Goal: Obtain resource: Obtain resource

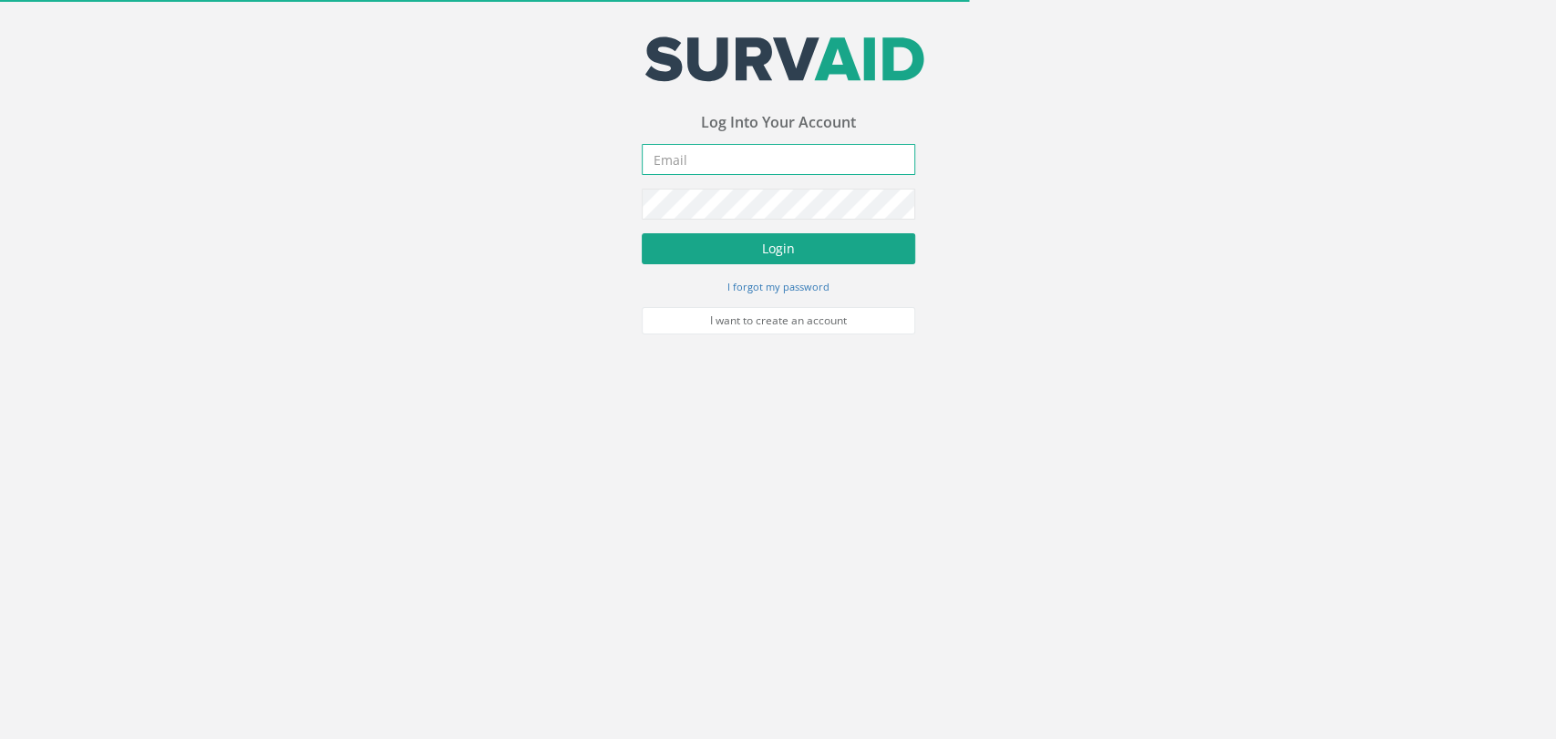
type input "[PERSON_NAME][EMAIL_ADDRESS][PERSON_NAME][DOMAIN_NAME]"
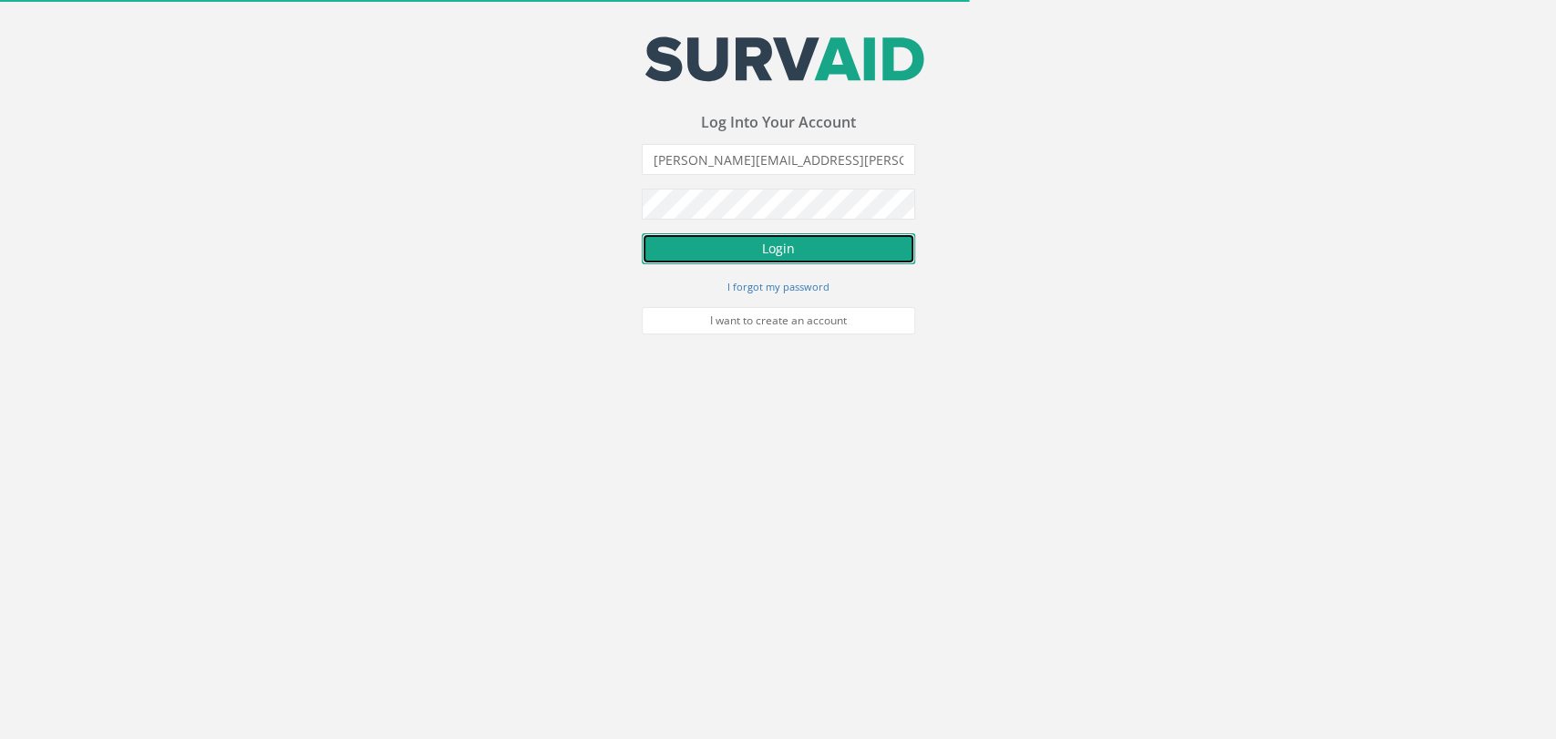
click at [761, 250] on button "Login" at bounding box center [778, 248] width 273 height 31
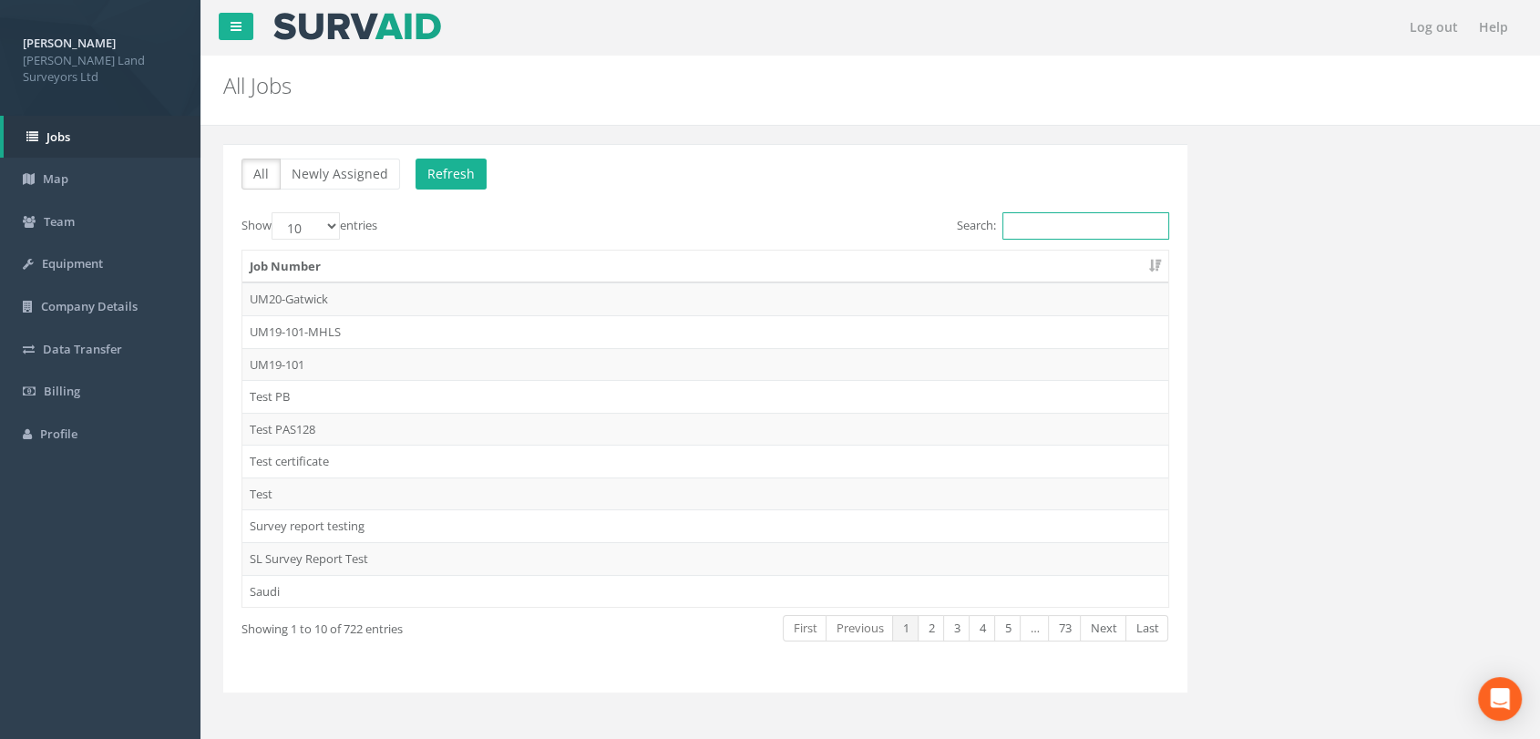
click at [1107, 235] on input "Search:" at bounding box center [1086, 225] width 167 height 27
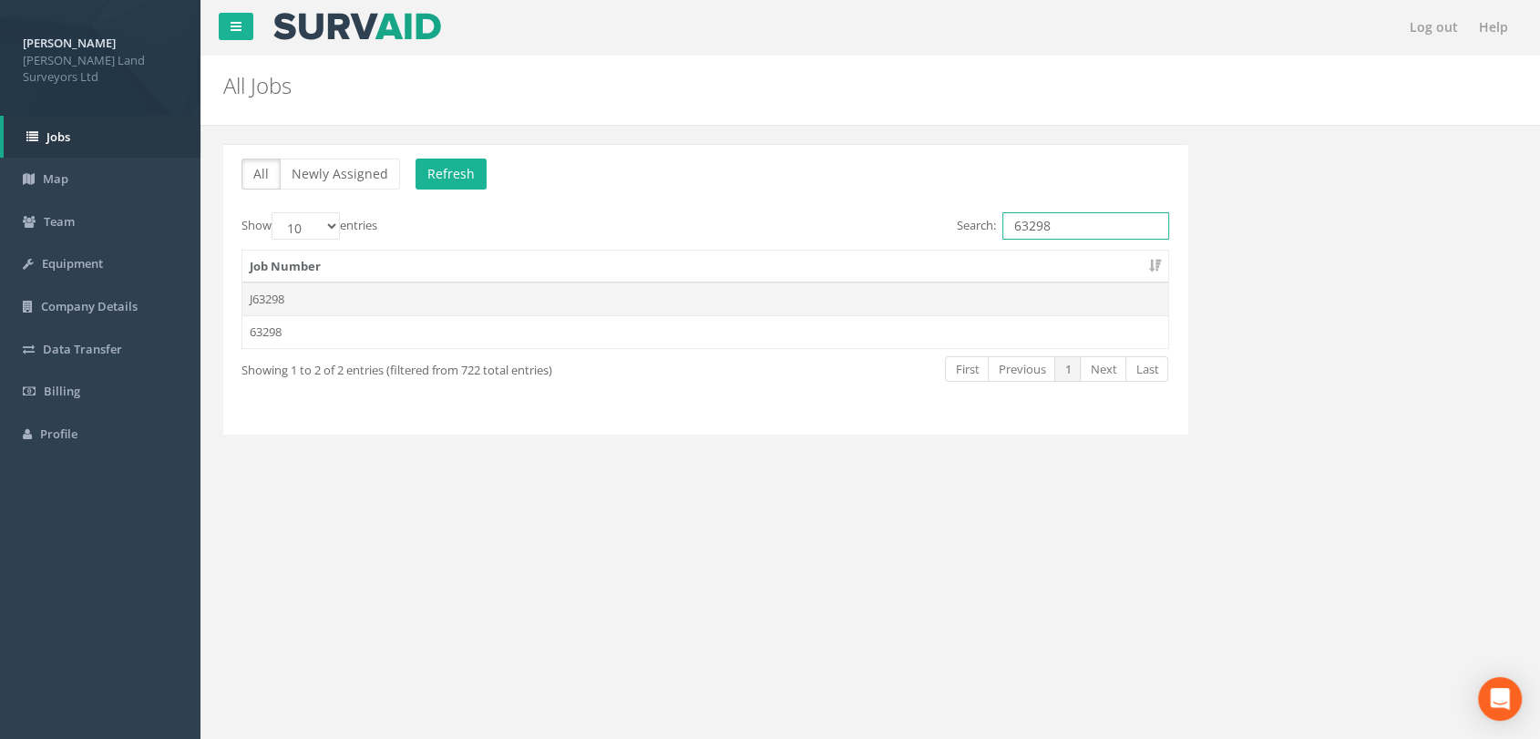
type input "63298"
click at [255, 293] on td "J63298" at bounding box center [705, 299] width 926 height 33
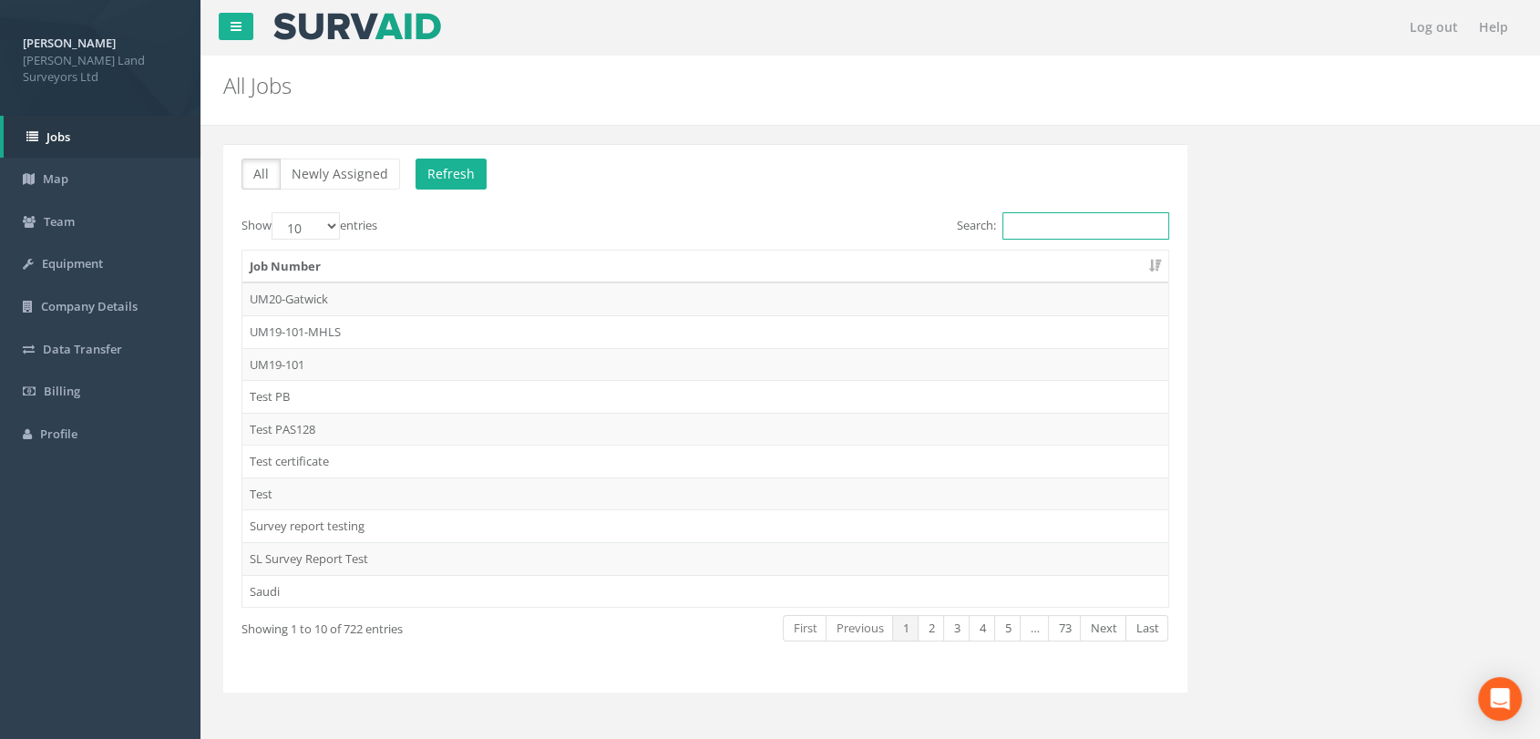
click at [1043, 231] on input "Search:" at bounding box center [1086, 225] width 167 height 27
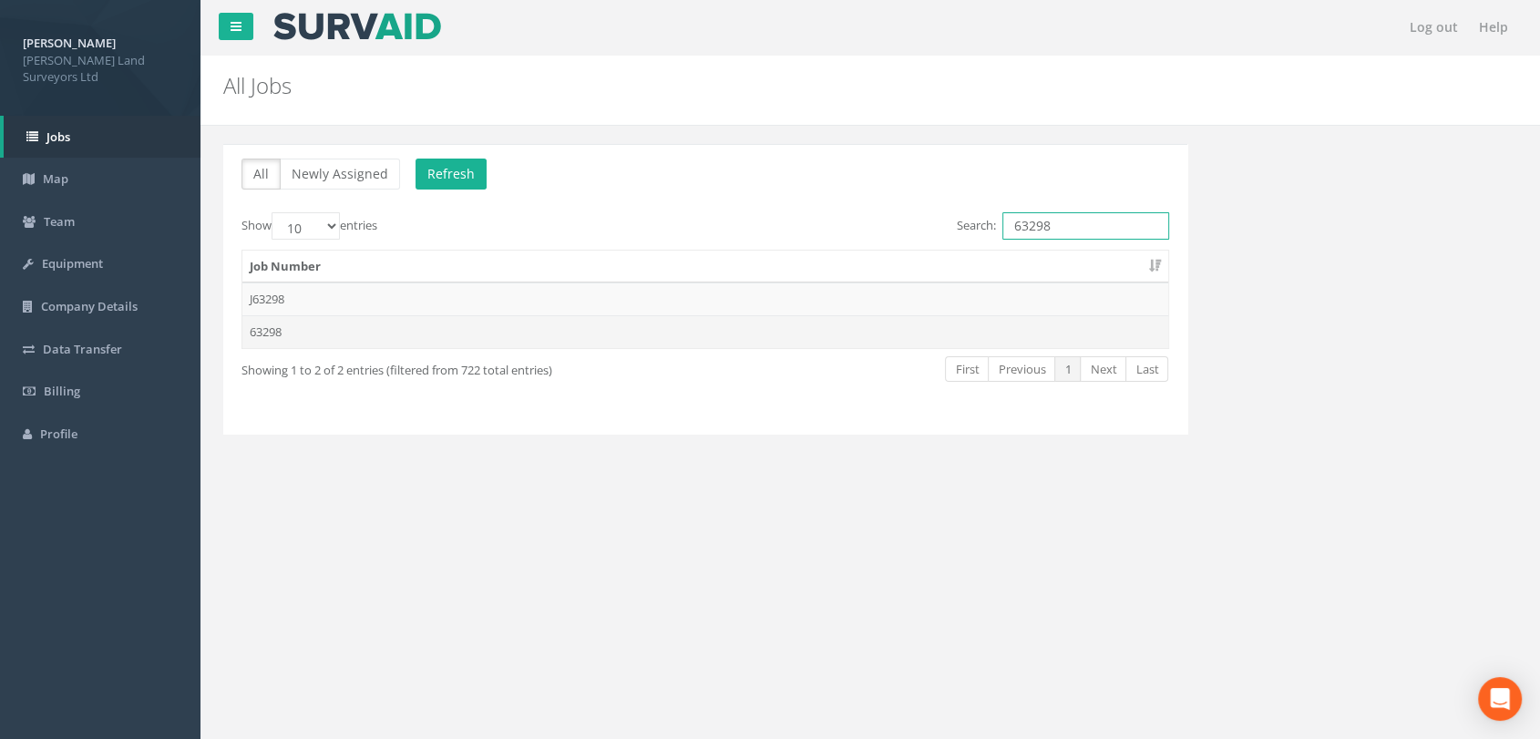
type input "63298"
click at [321, 321] on td "63298" at bounding box center [705, 331] width 926 height 33
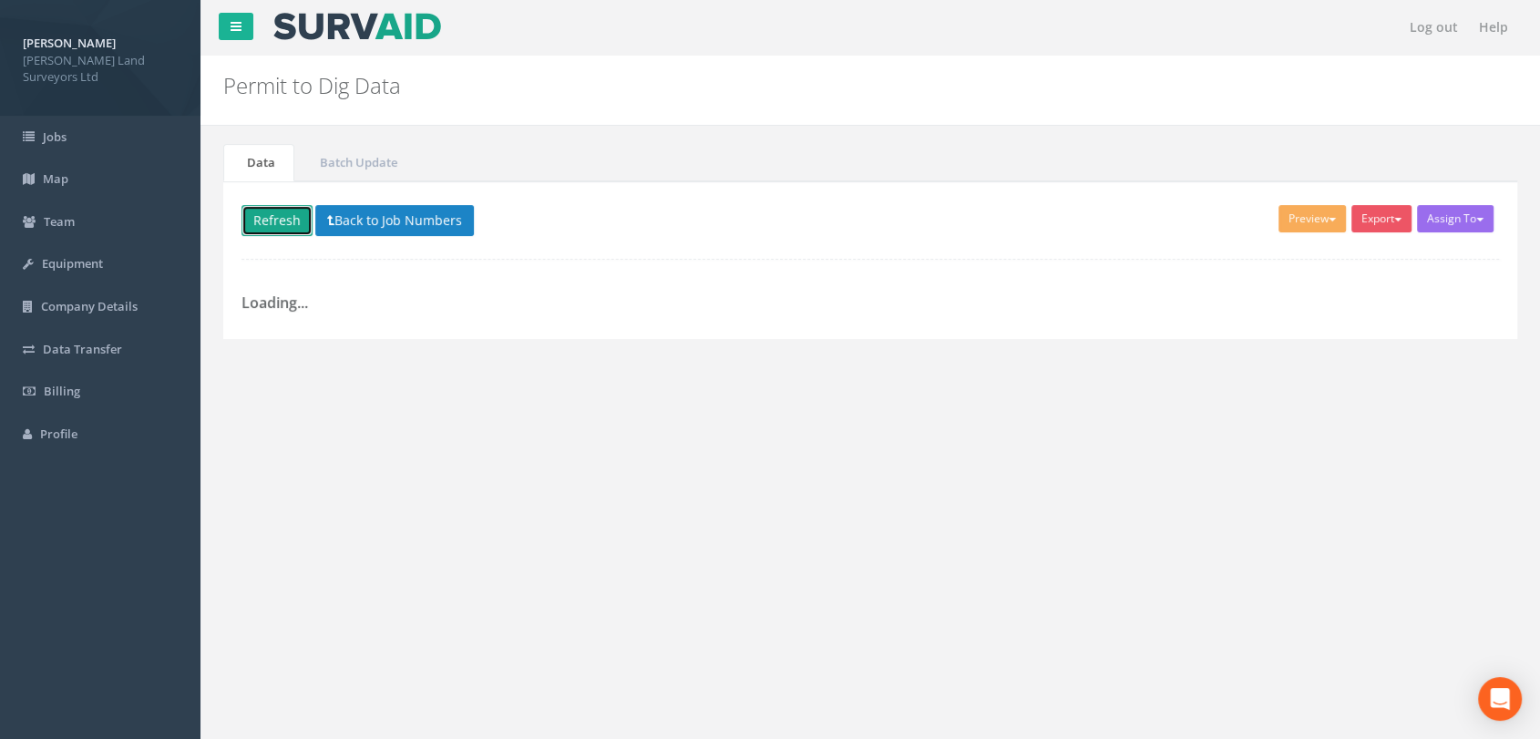
click at [293, 216] on button "Refresh" at bounding box center [277, 220] width 71 height 31
click at [78, 143] on link "Jobs" at bounding box center [100, 137] width 201 height 43
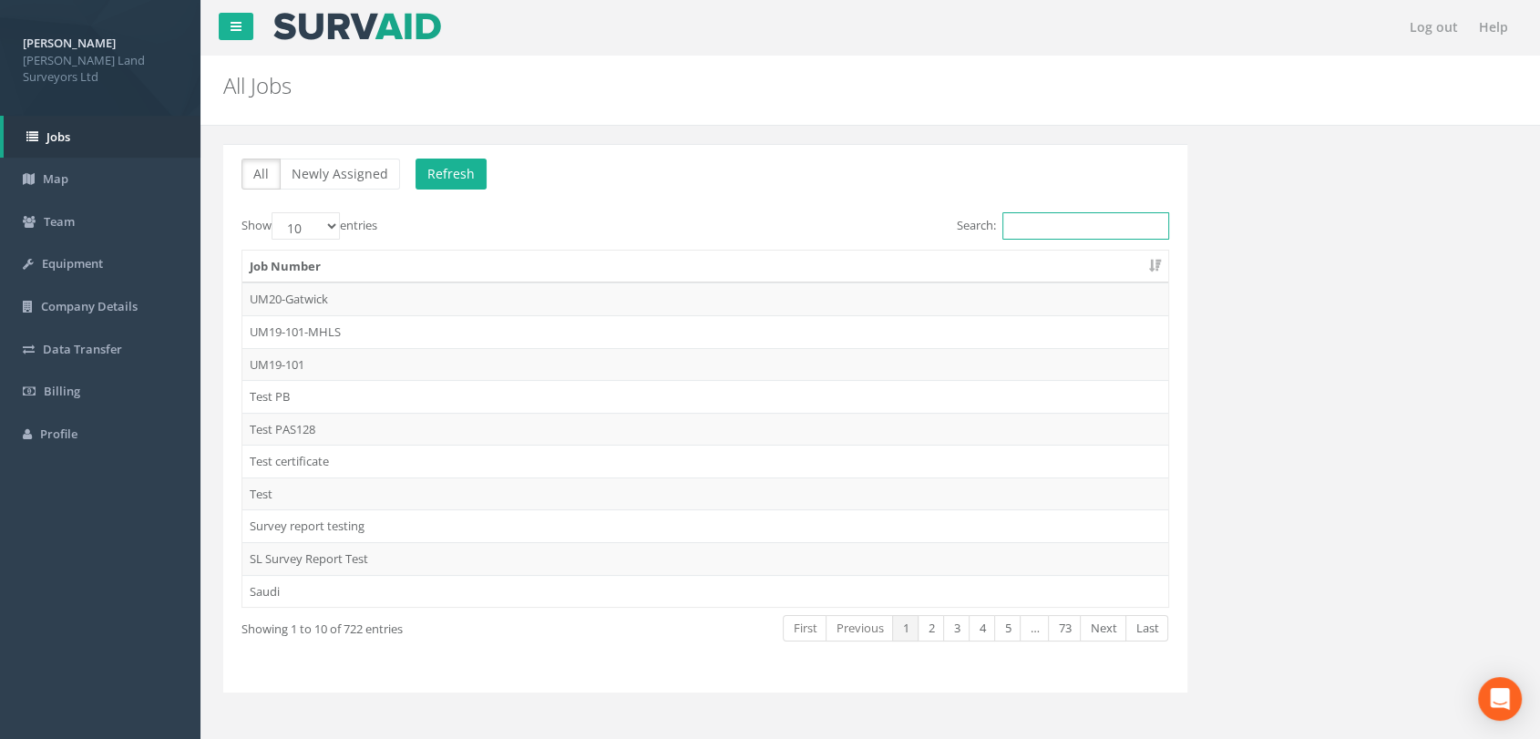
click at [1082, 219] on input "Search:" at bounding box center [1086, 225] width 167 height 27
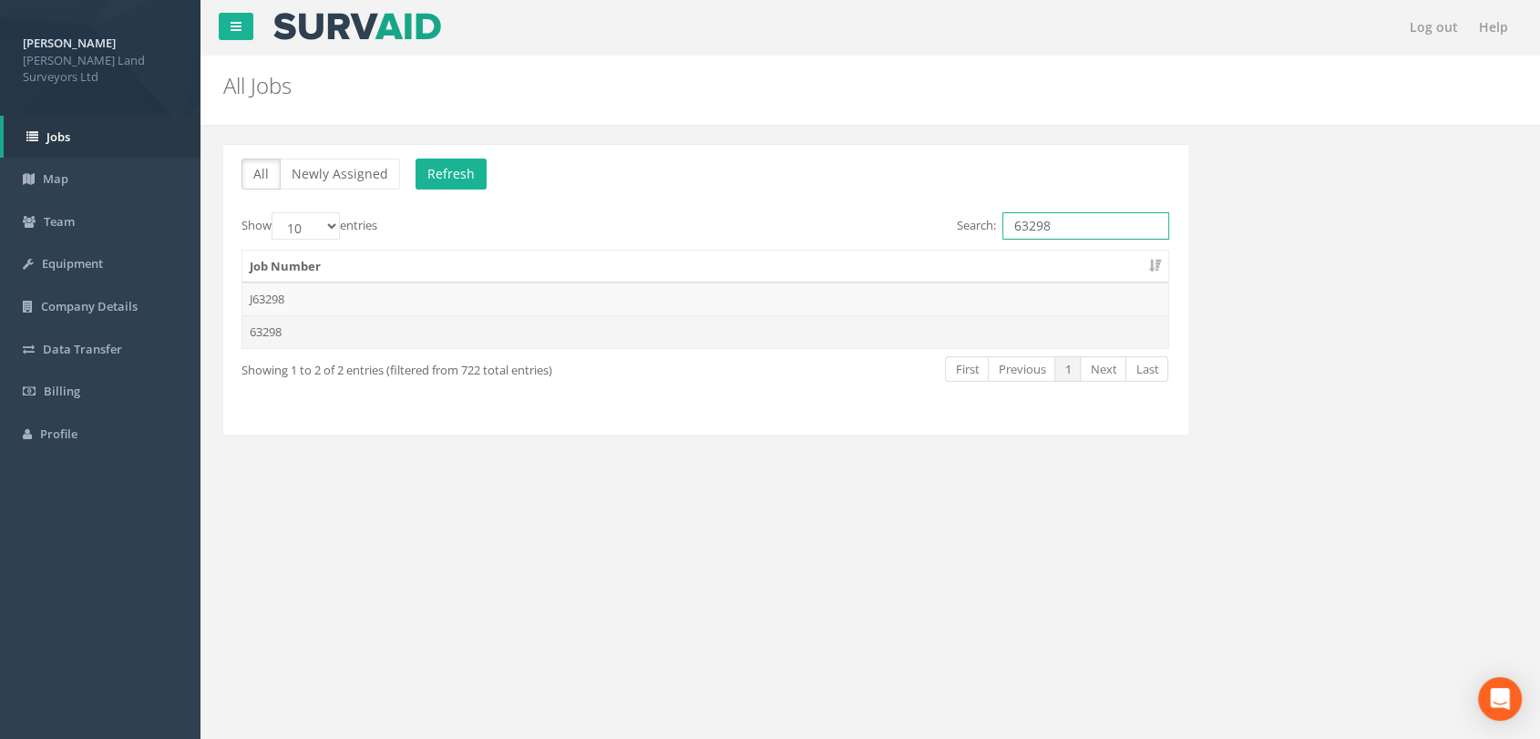
type input "63298"
click at [271, 345] on td "63298" at bounding box center [705, 331] width 926 height 33
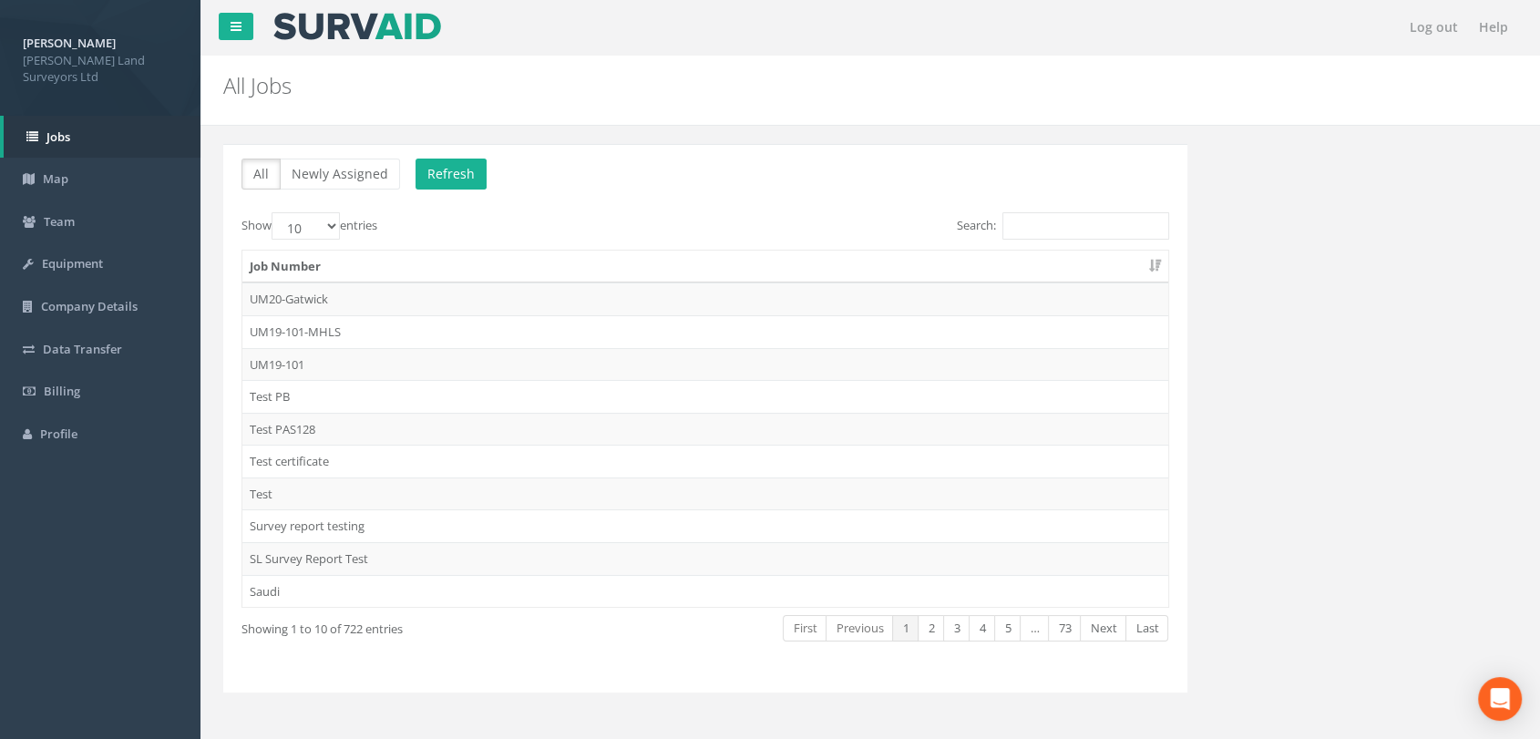
click at [1088, 208] on div "All Newly Assigned Refresh Show 10 25 50 100 entries Search: Job Number UM20-Ga…" at bounding box center [705, 418] width 964 height 549
click at [1087, 221] on input "Search:" at bounding box center [1086, 225] width 167 height 27
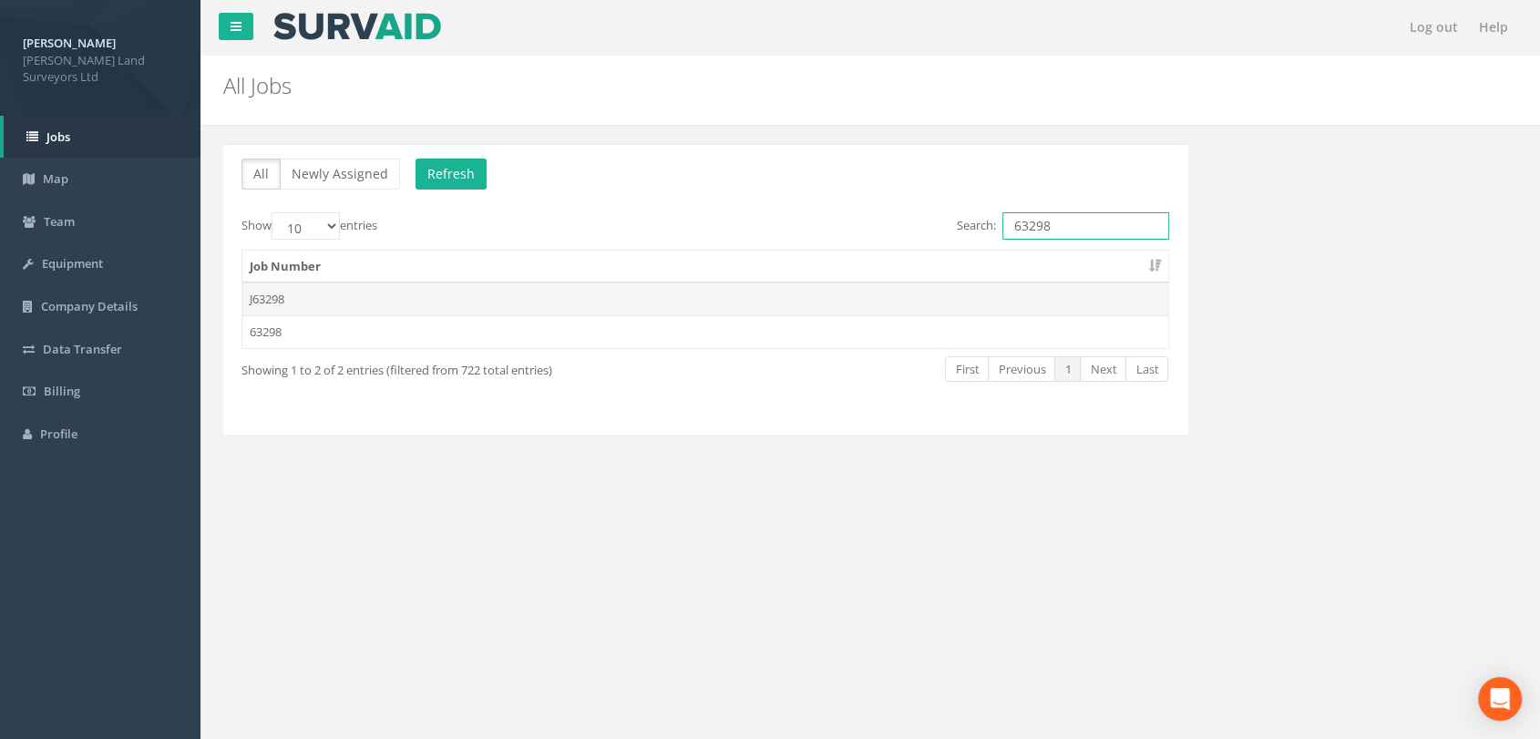
type input "63298"
click at [285, 297] on td "J63298" at bounding box center [705, 299] width 926 height 33
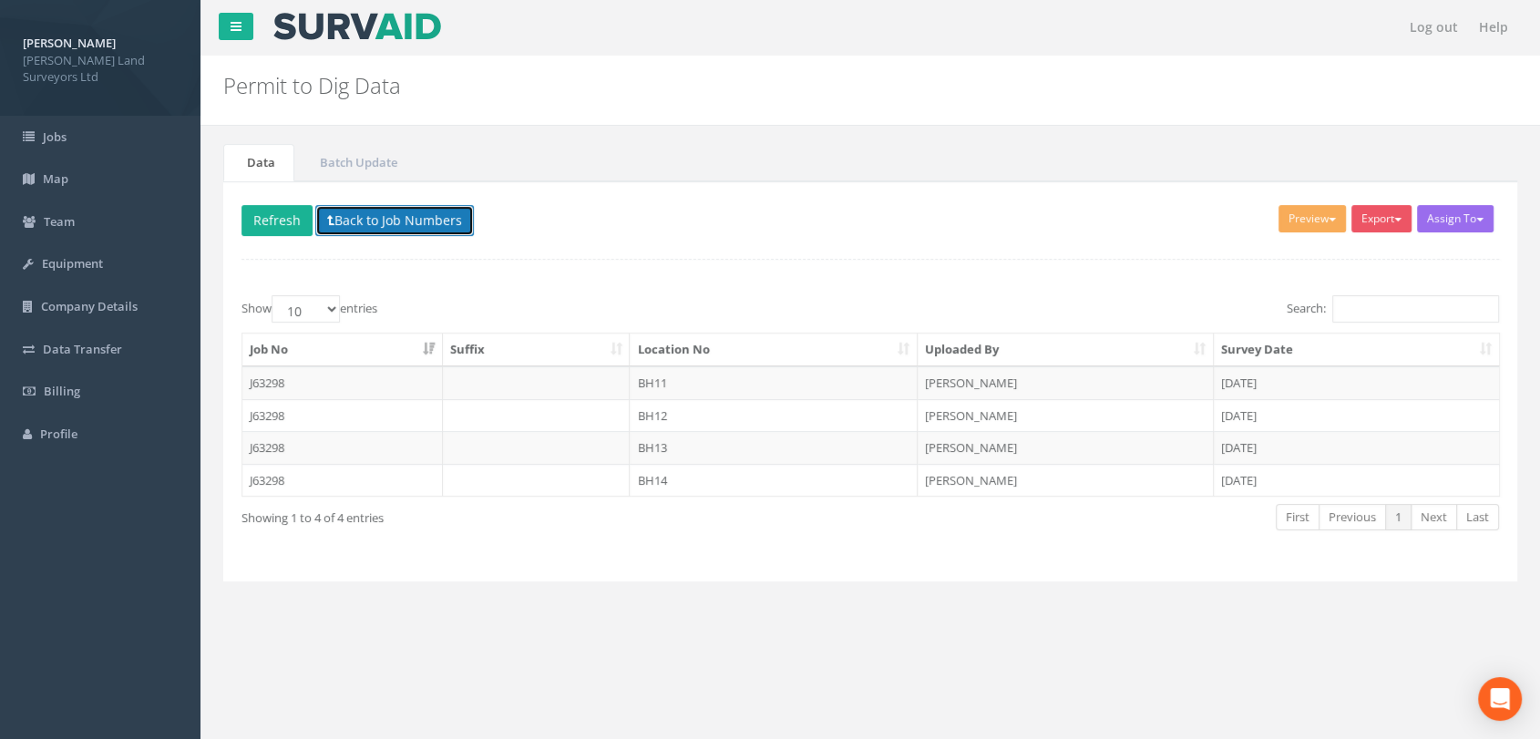
click at [340, 228] on button "Back to Job Numbers" at bounding box center [394, 220] width 159 height 31
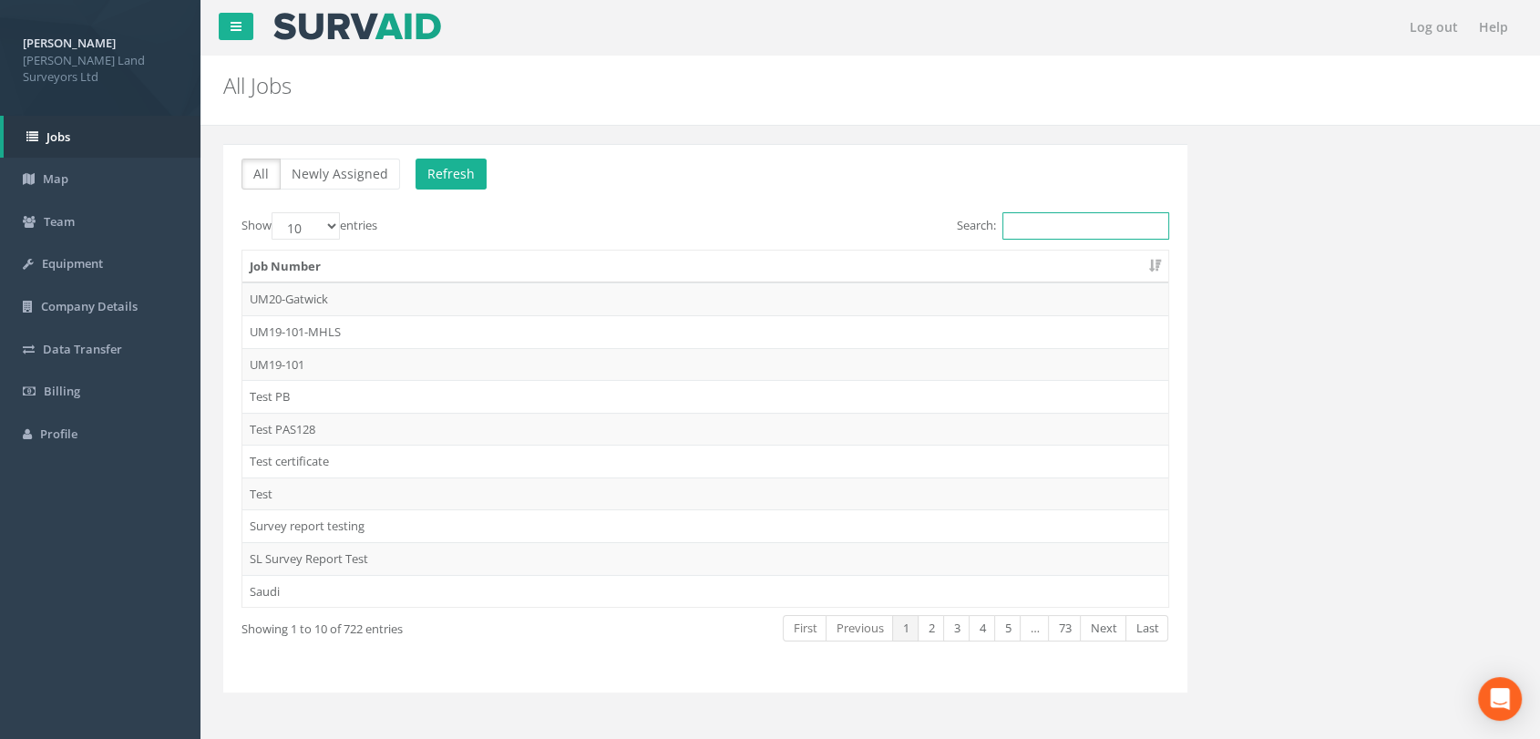
click at [1039, 223] on input "Search:" at bounding box center [1086, 225] width 167 height 27
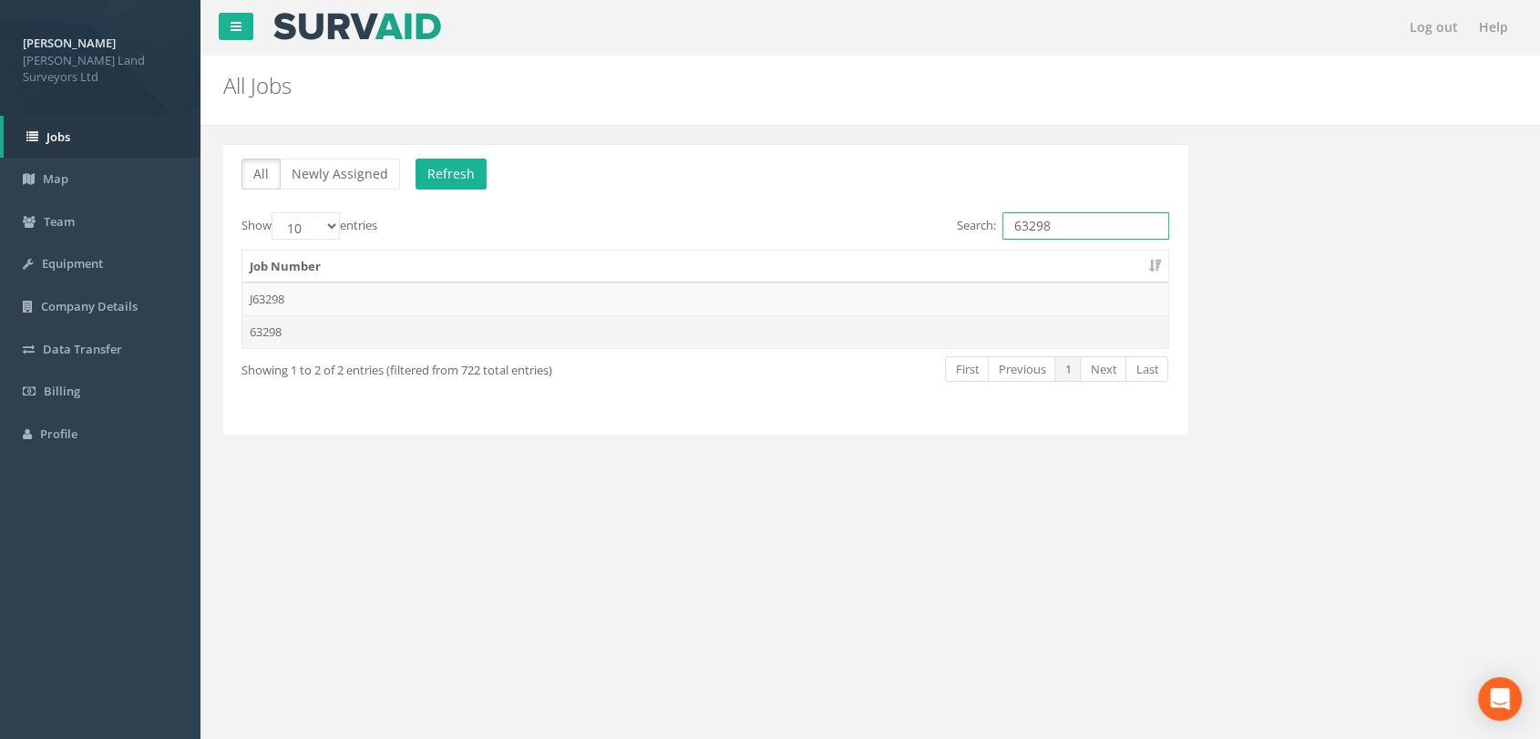
type input "63298"
click at [275, 324] on td "63298" at bounding box center [705, 331] width 926 height 33
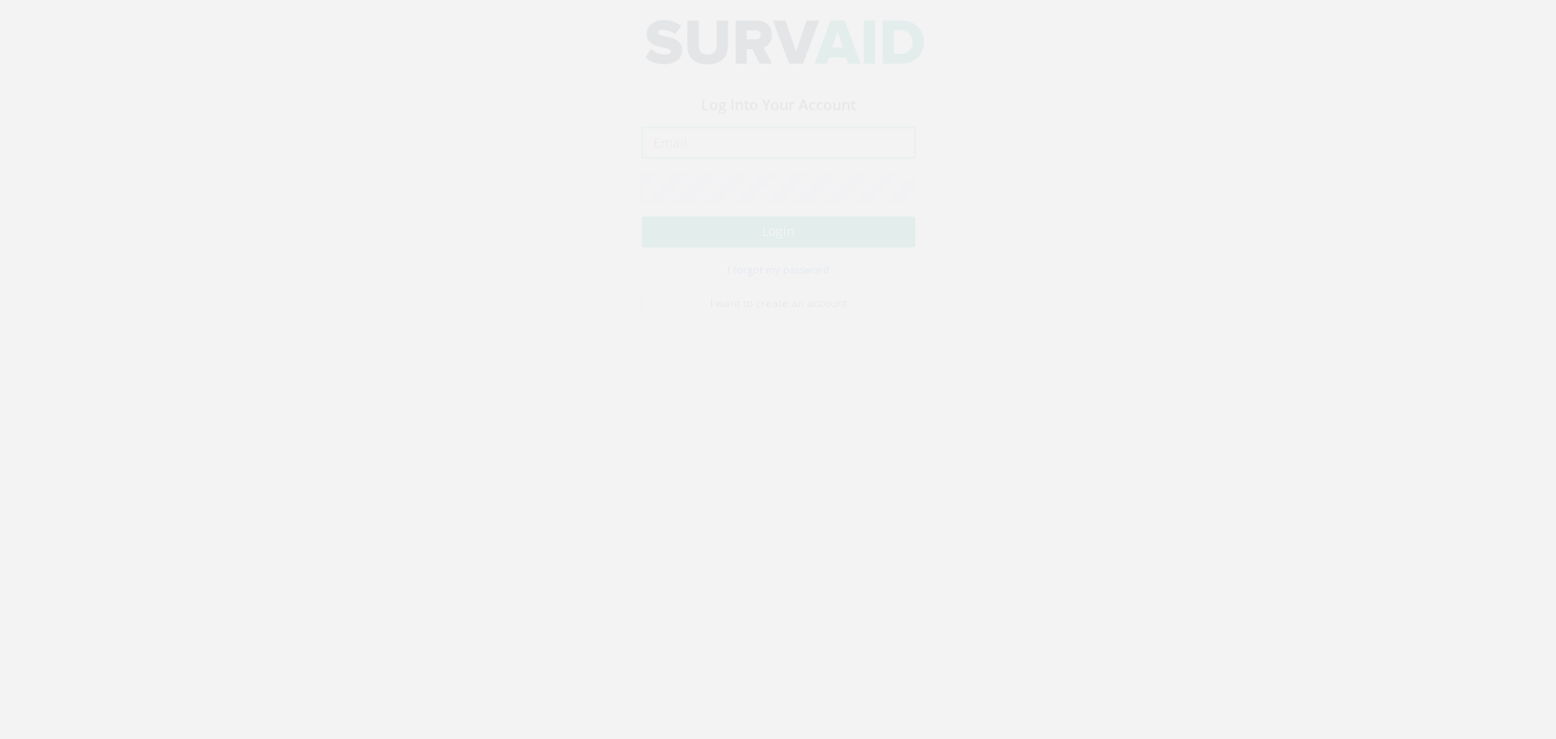
type input "[PERSON_NAME][EMAIL_ADDRESS][PERSON_NAME][DOMAIN_NAME]"
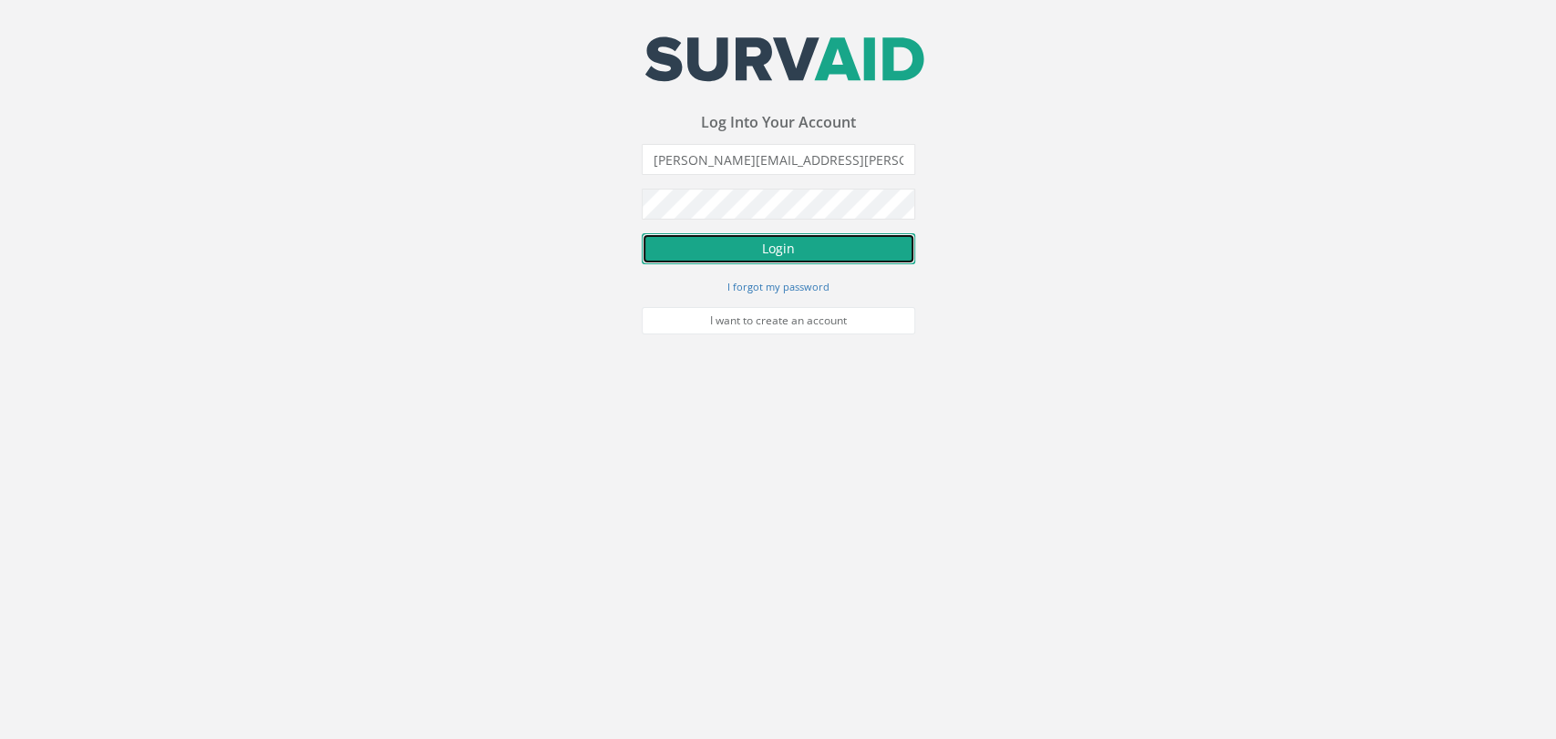
click at [777, 250] on button "Login" at bounding box center [778, 248] width 273 height 31
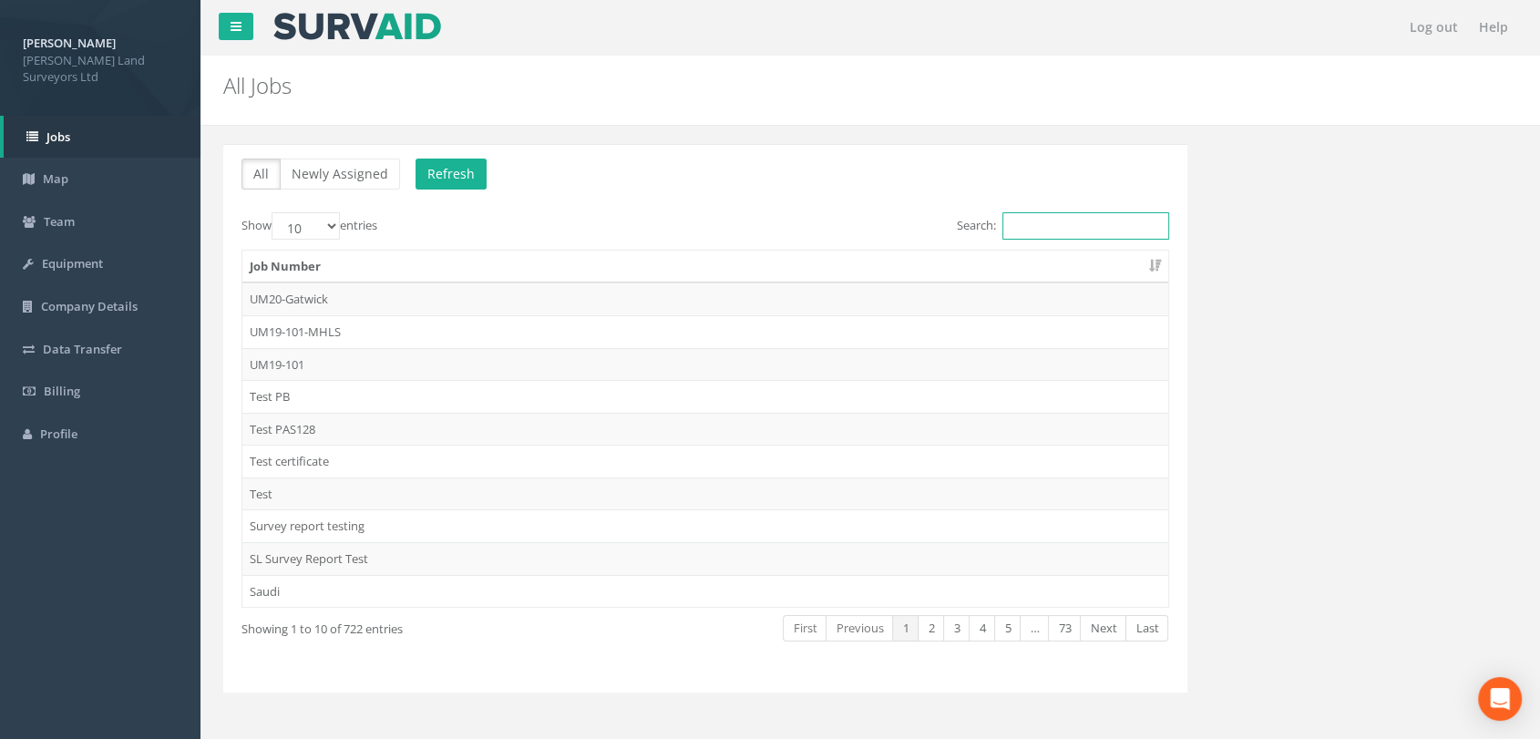
click at [1072, 231] on input "Search:" at bounding box center [1086, 225] width 167 height 27
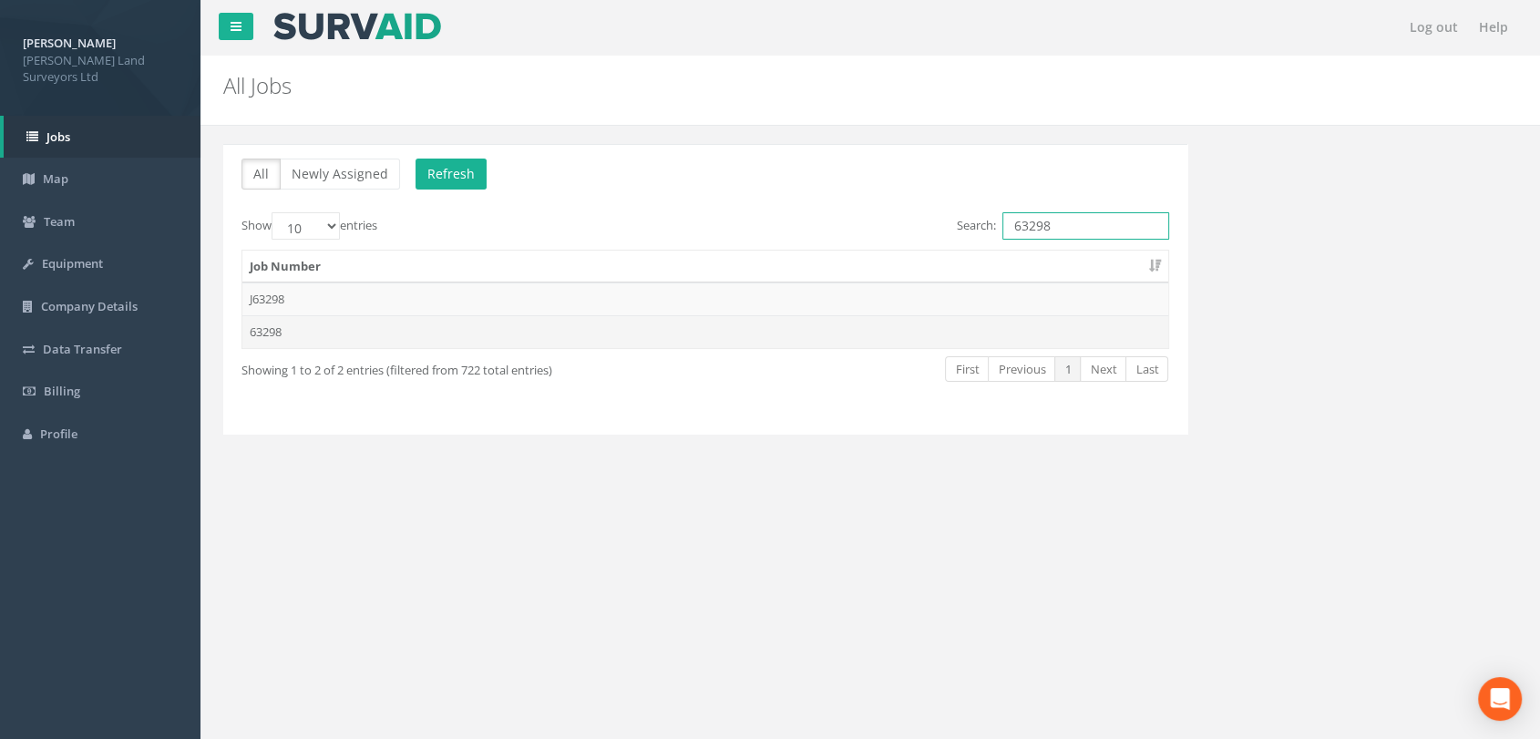
type input "63298"
click at [267, 327] on td "63298" at bounding box center [705, 331] width 926 height 33
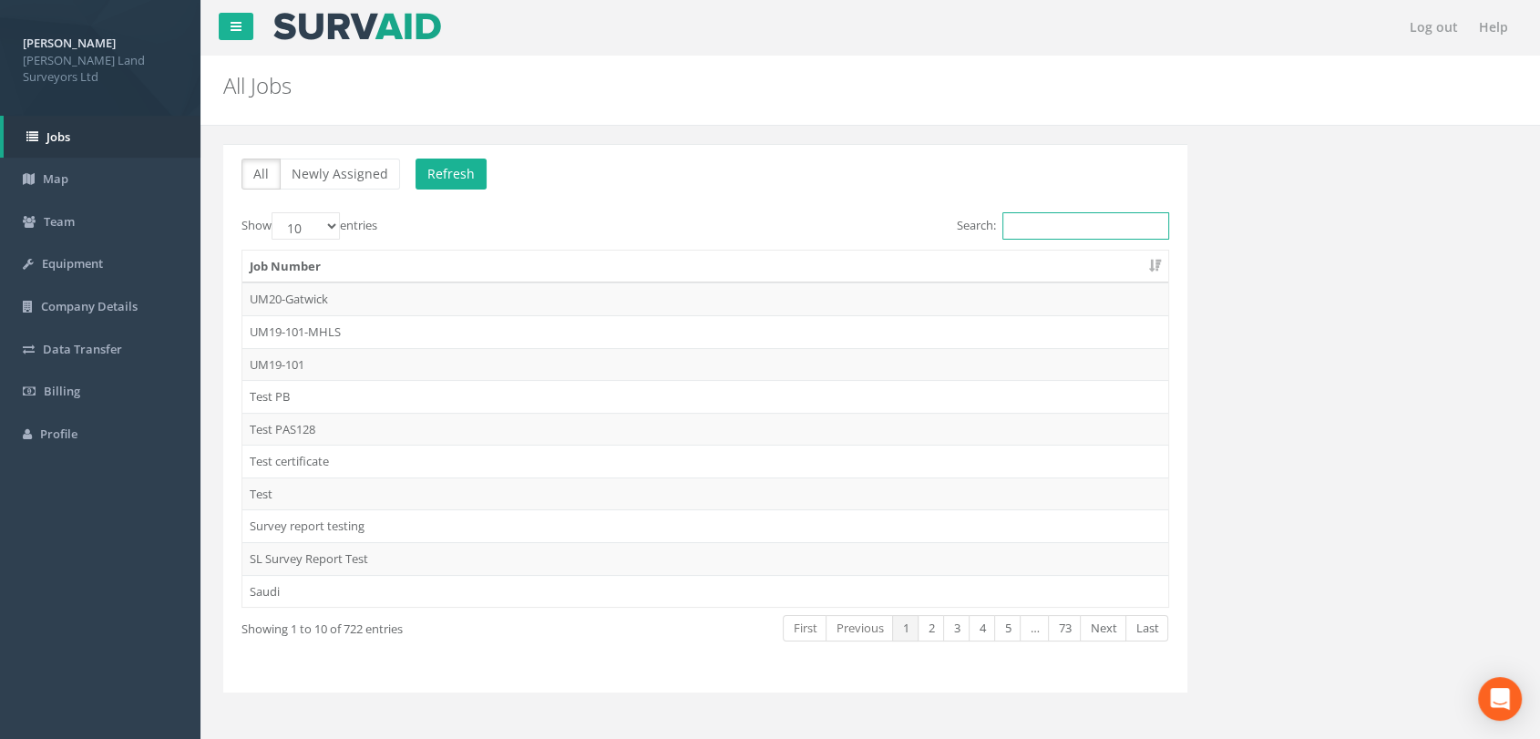
click at [1085, 222] on input "Search:" at bounding box center [1086, 225] width 167 height 27
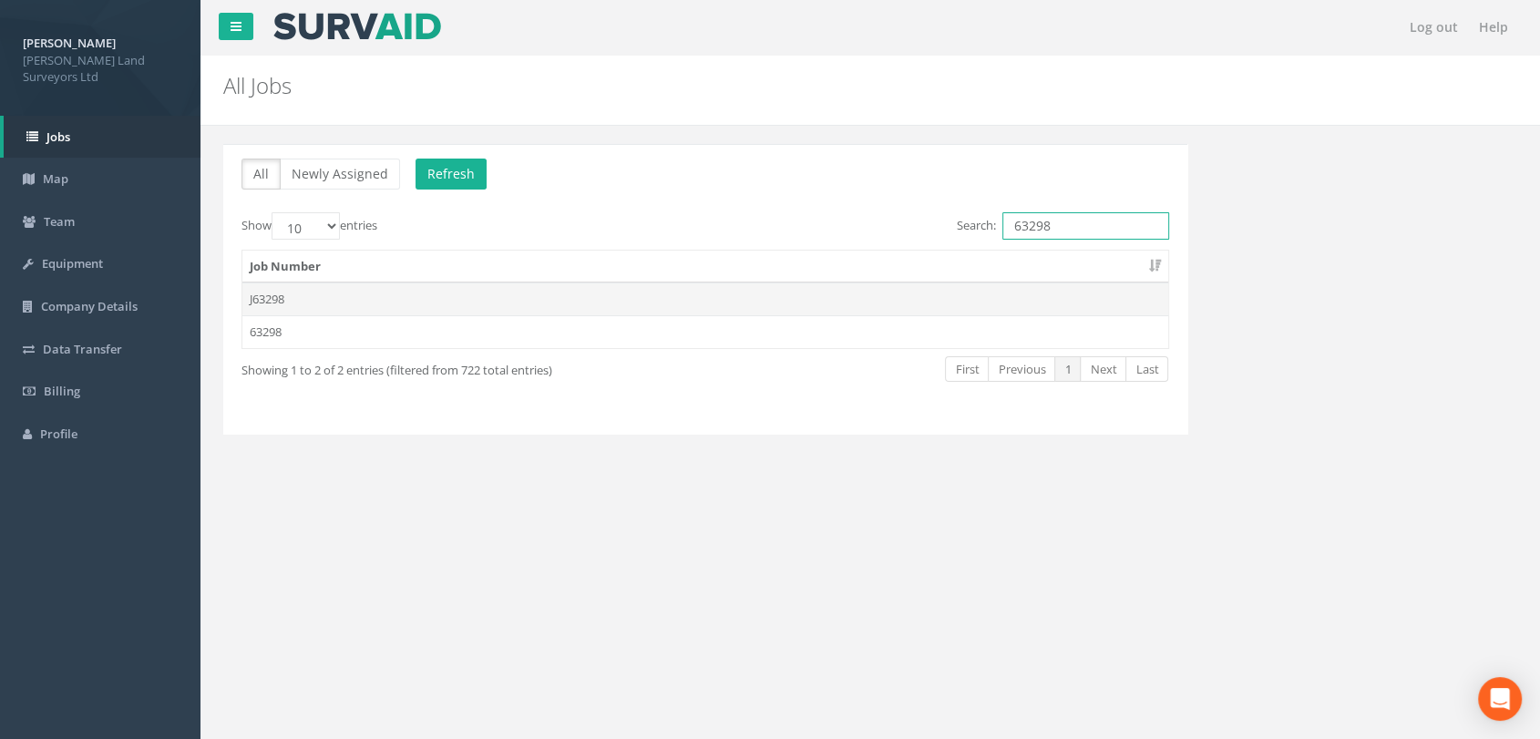
type input "63298"
click at [277, 292] on td "J63298" at bounding box center [705, 299] width 926 height 33
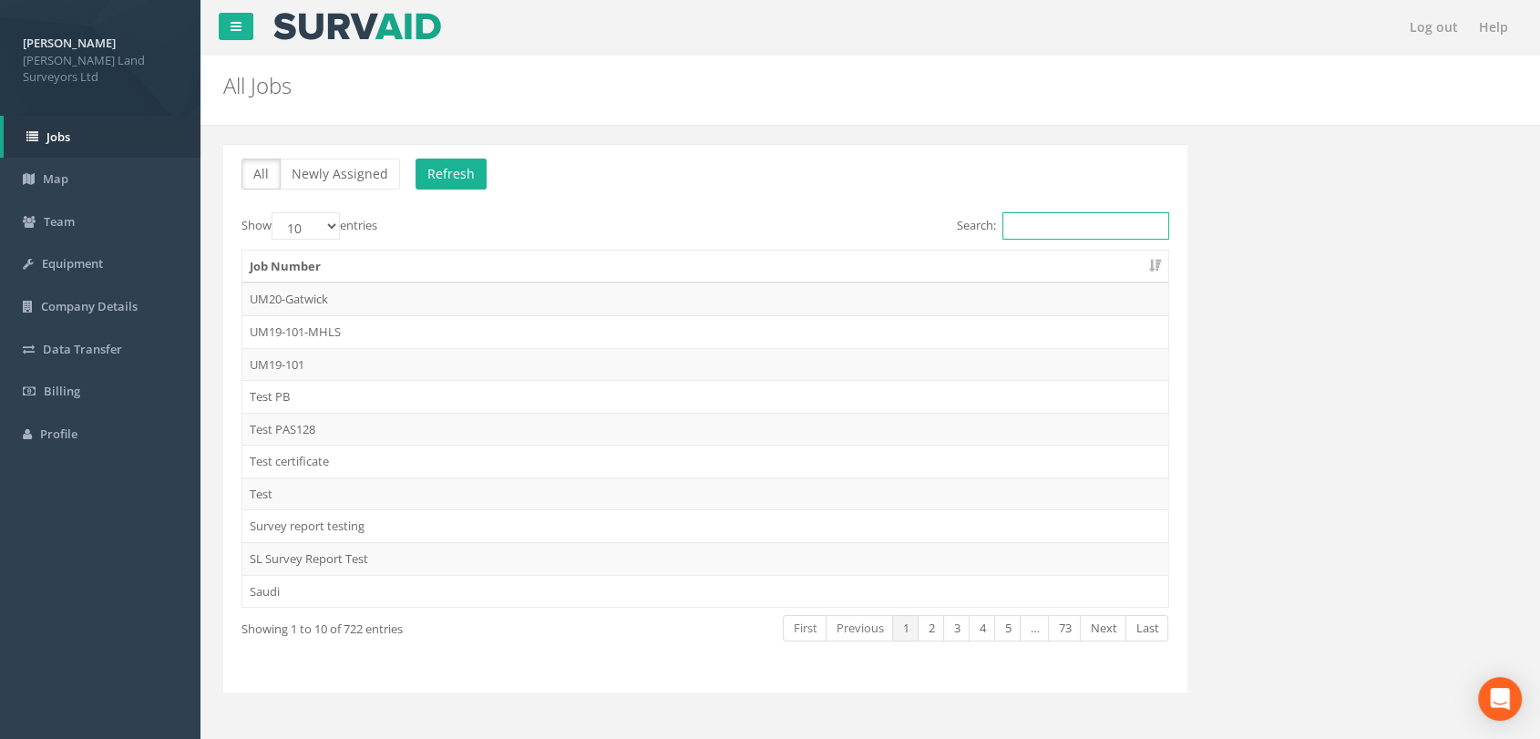
click at [1088, 234] on input "Search:" at bounding box center [1086, 225] width 167 height 27
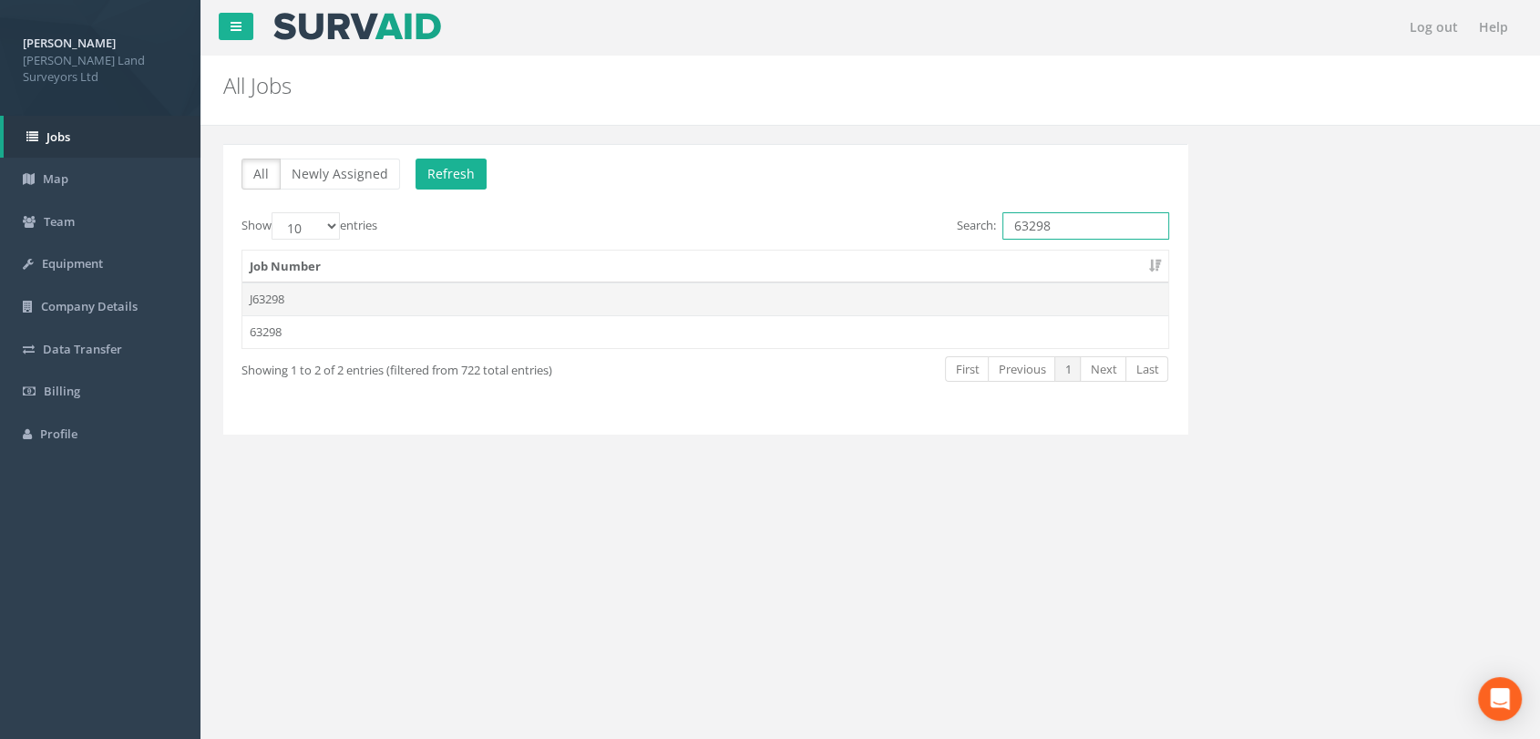
type input "63298"
click at [257, 302] on td "J63298" at bounding box center [705, 299] width 926 height 33
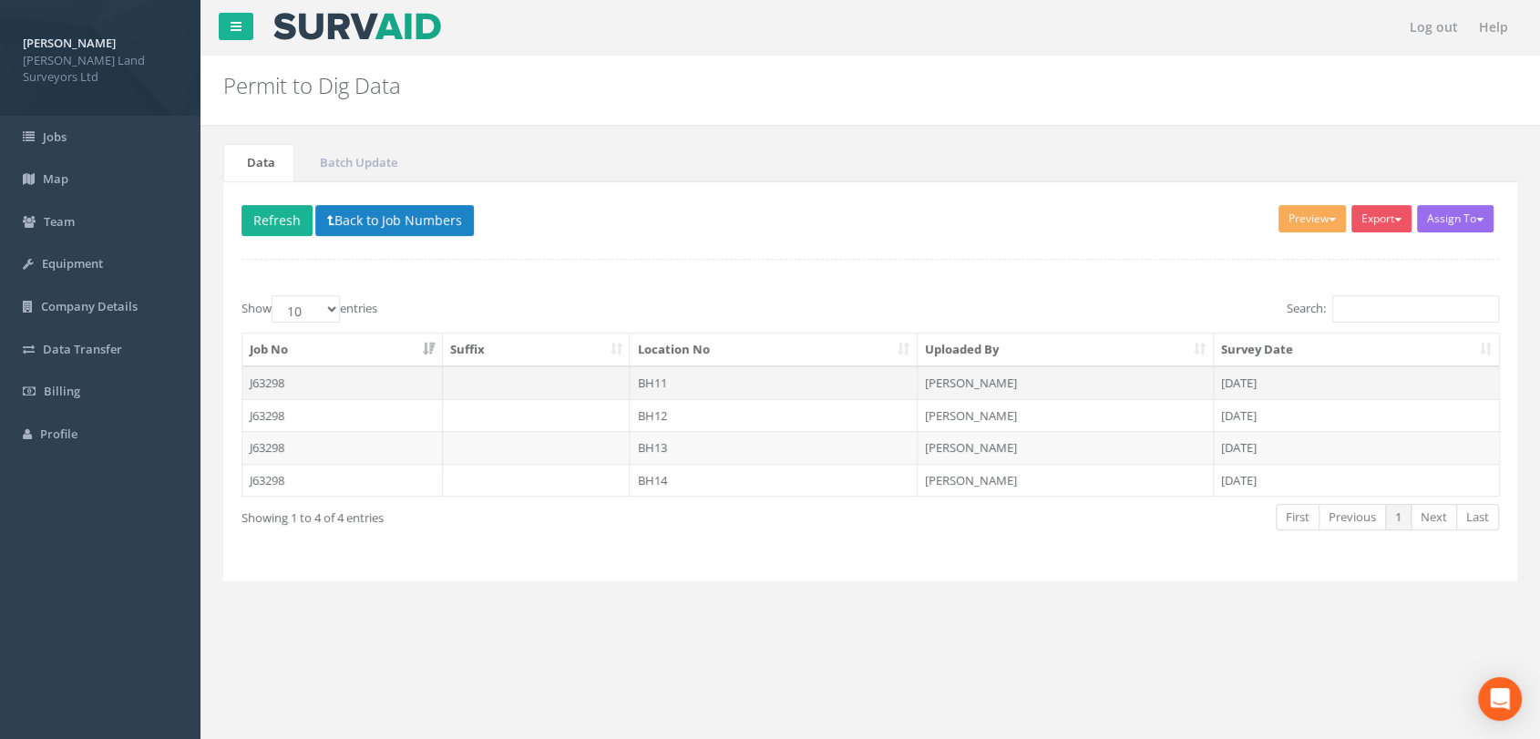
click at [704, 384] on td "BH11" at bounding box center [774, 382] width 288 height 33
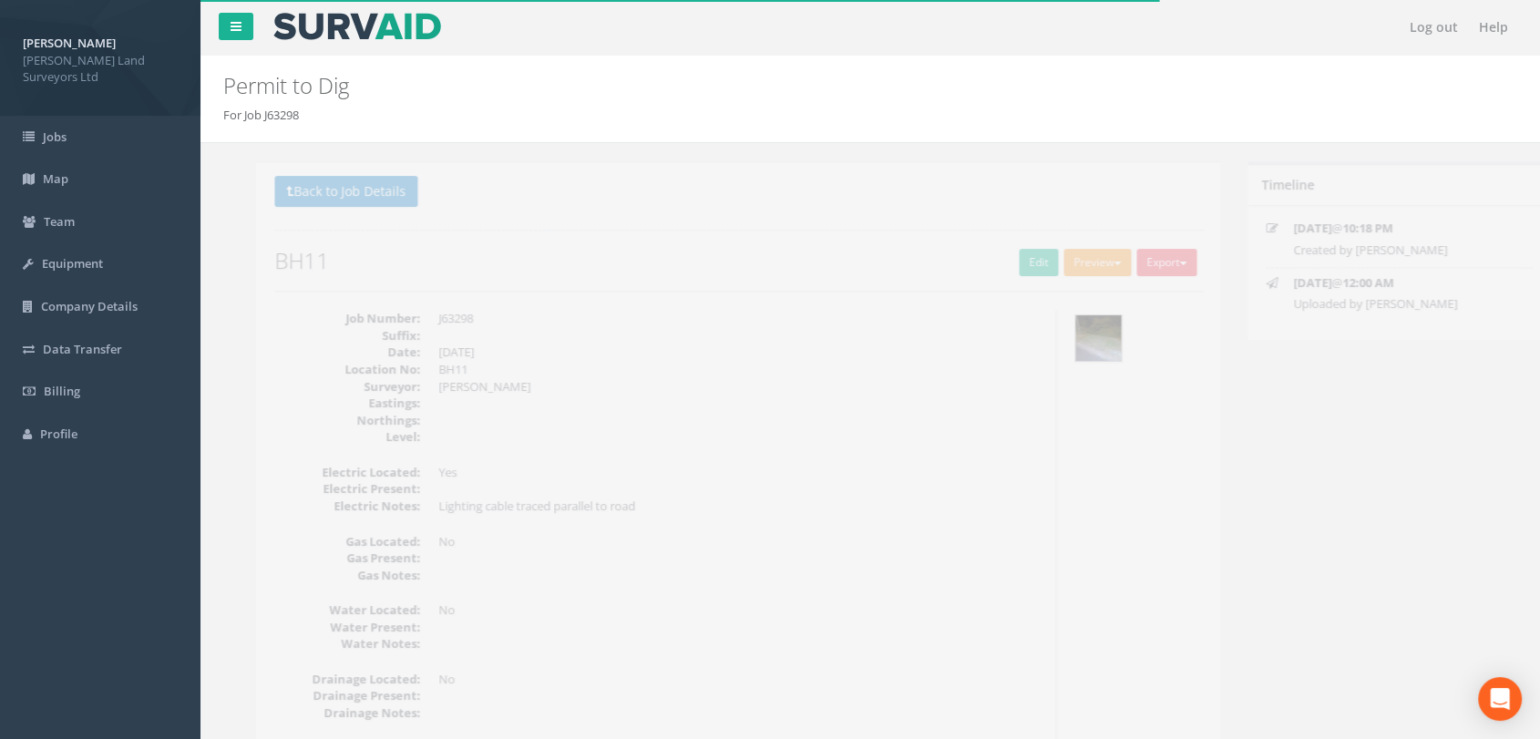
click at [1045, 262] on button "Preview" at bounding box center [1064, 262] width 67 height 27
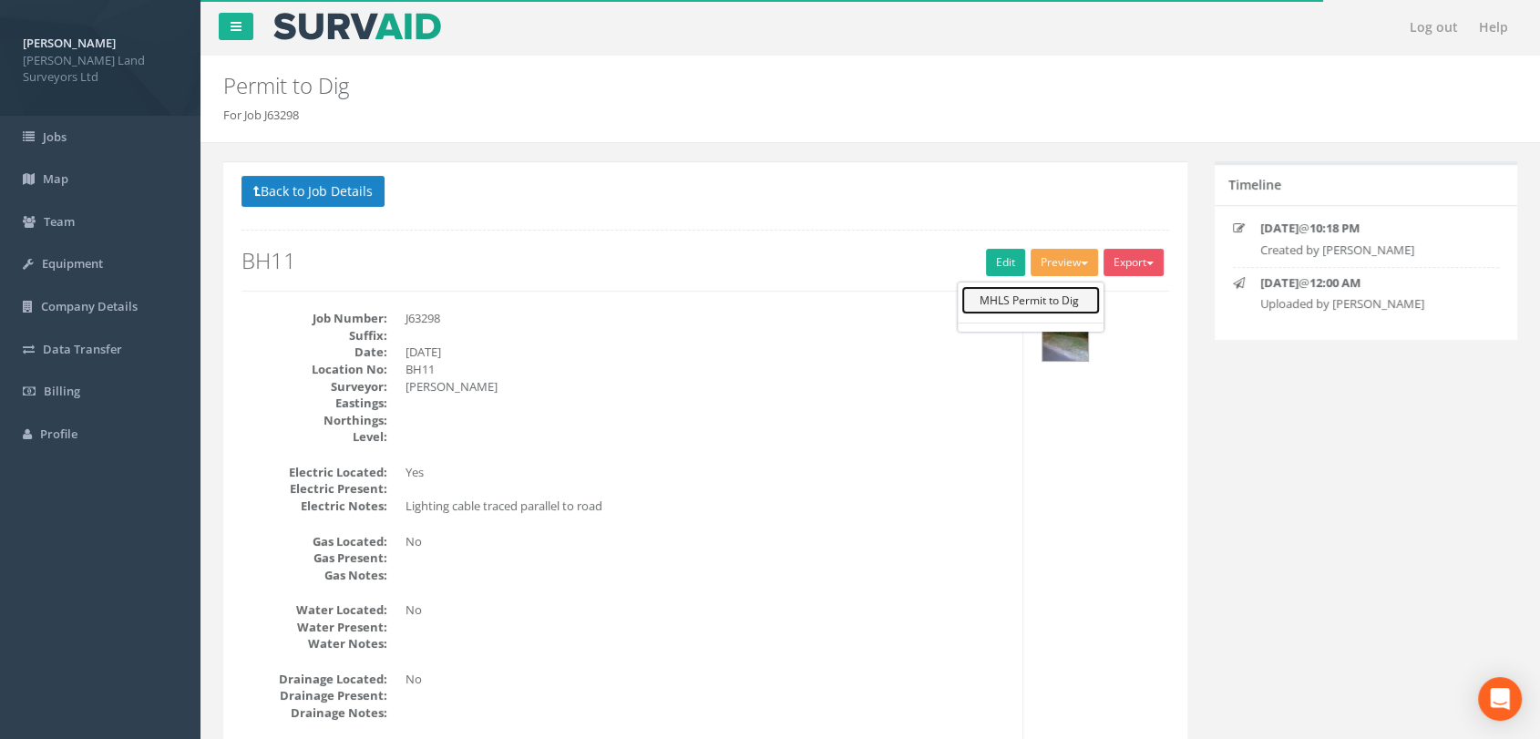
click at [1042, 300] on link "MHLS Permit to Dig" at bounding box center [1031, 300] width 139 height 28
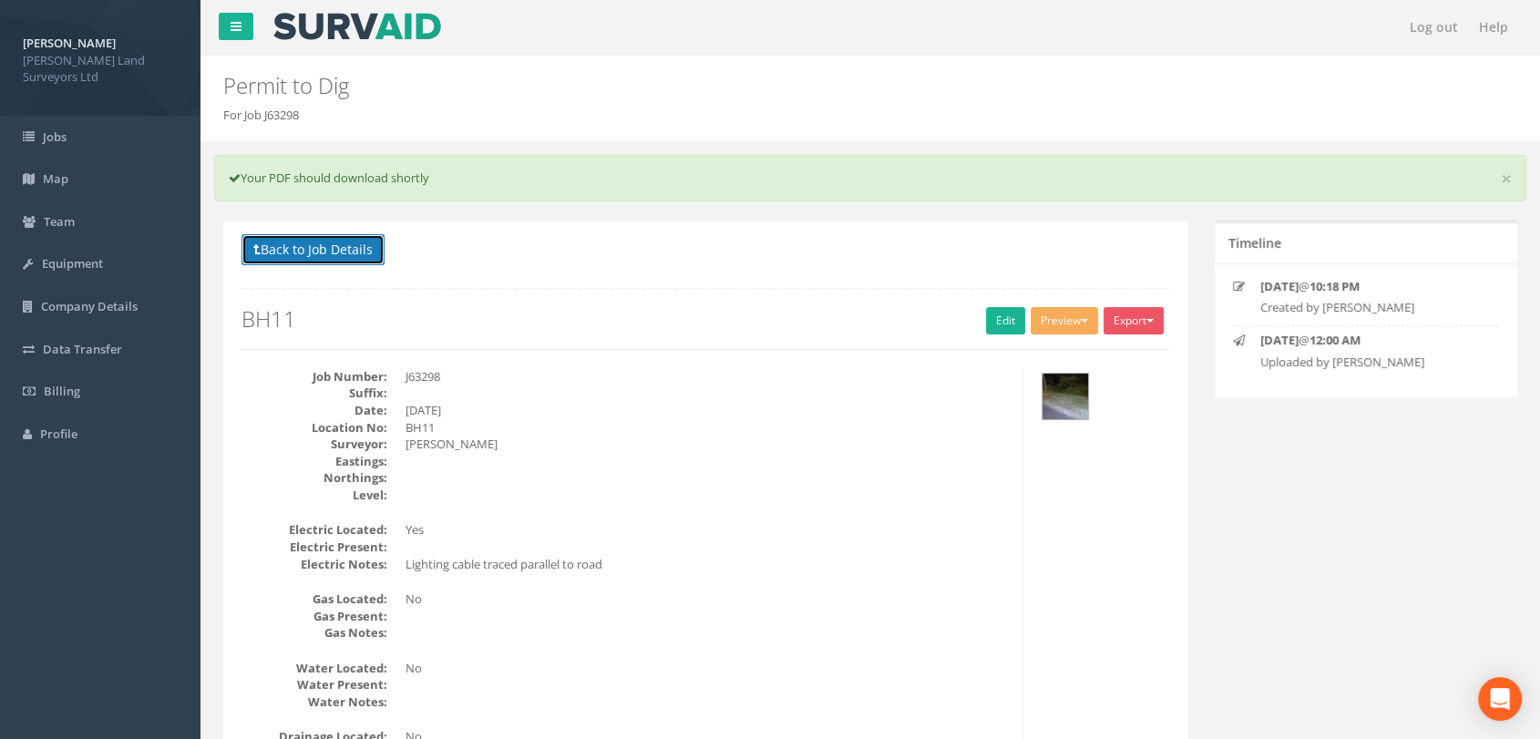
click at [306, 243] on button "Back to Job Details" at bounding box center [313, 249] width 143 height 31
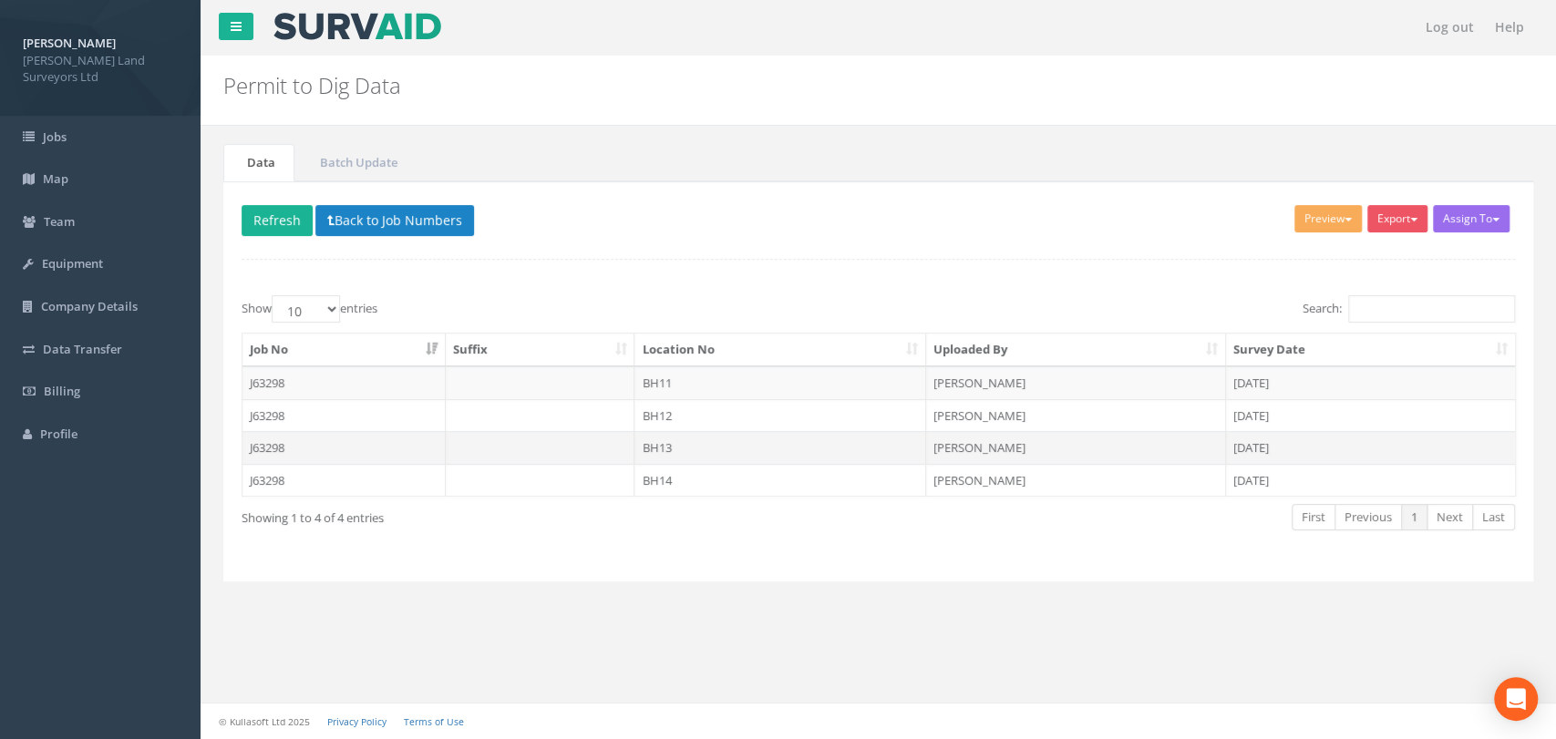
click at [668, 447] on td "BH13" at bounding box center [780, 447] width 292 height 33
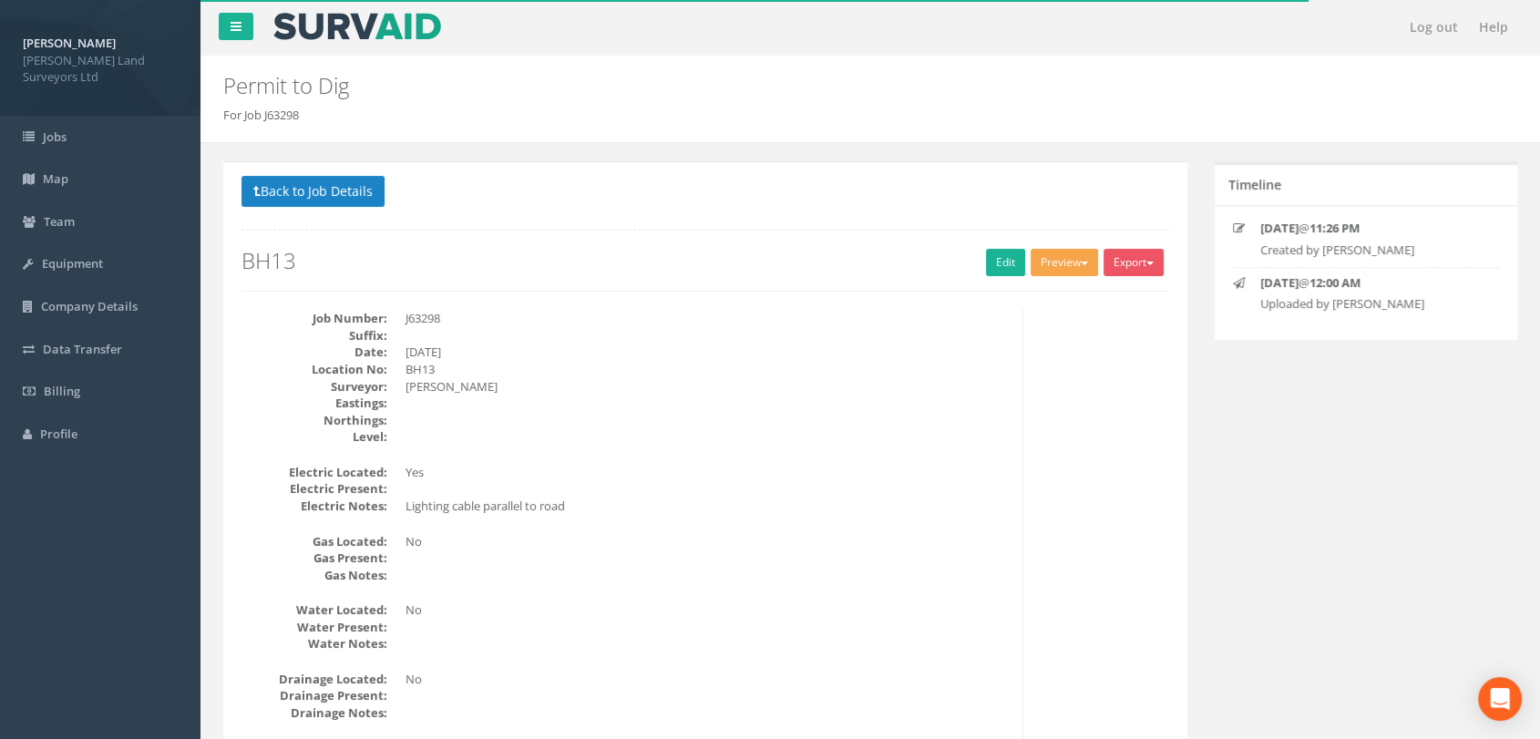
click at [1072, 262] on button "Preview" at bounding box center [1064, 262] width 67 height 27
click at [1024, 299] on link "MHLS Permit to Dig" at bounding box center [1031, 300] width 139 height 28
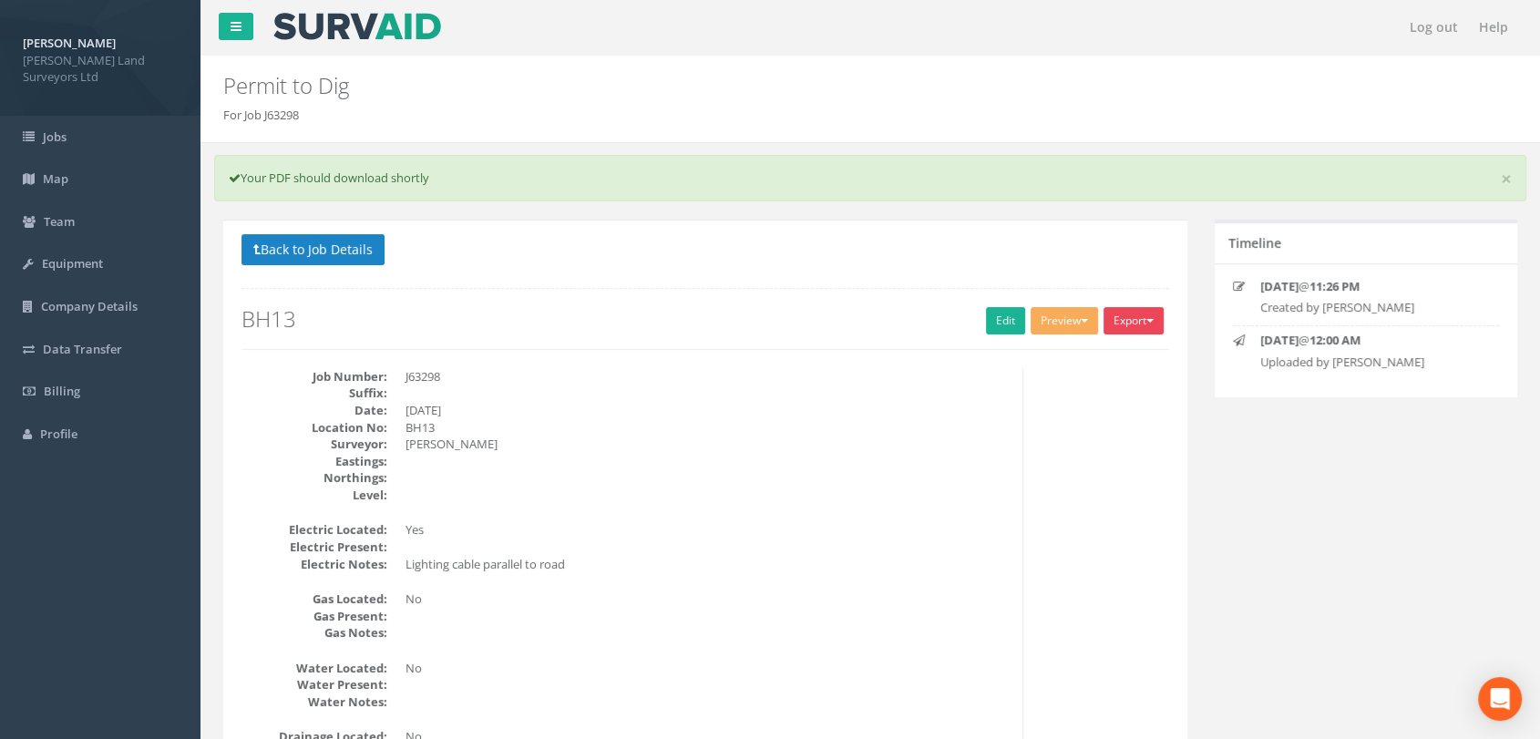
click at [1127, 329] on button "Export" at bounding box center [1134, 320] width 60 height 27
click at [1117, 354] on link "MHLS Permit to Dig" at bounding box center [1096, 359] width 139 height 28
click at [257, 246] on icon at bounding box center [256, 249] width 7 height 13
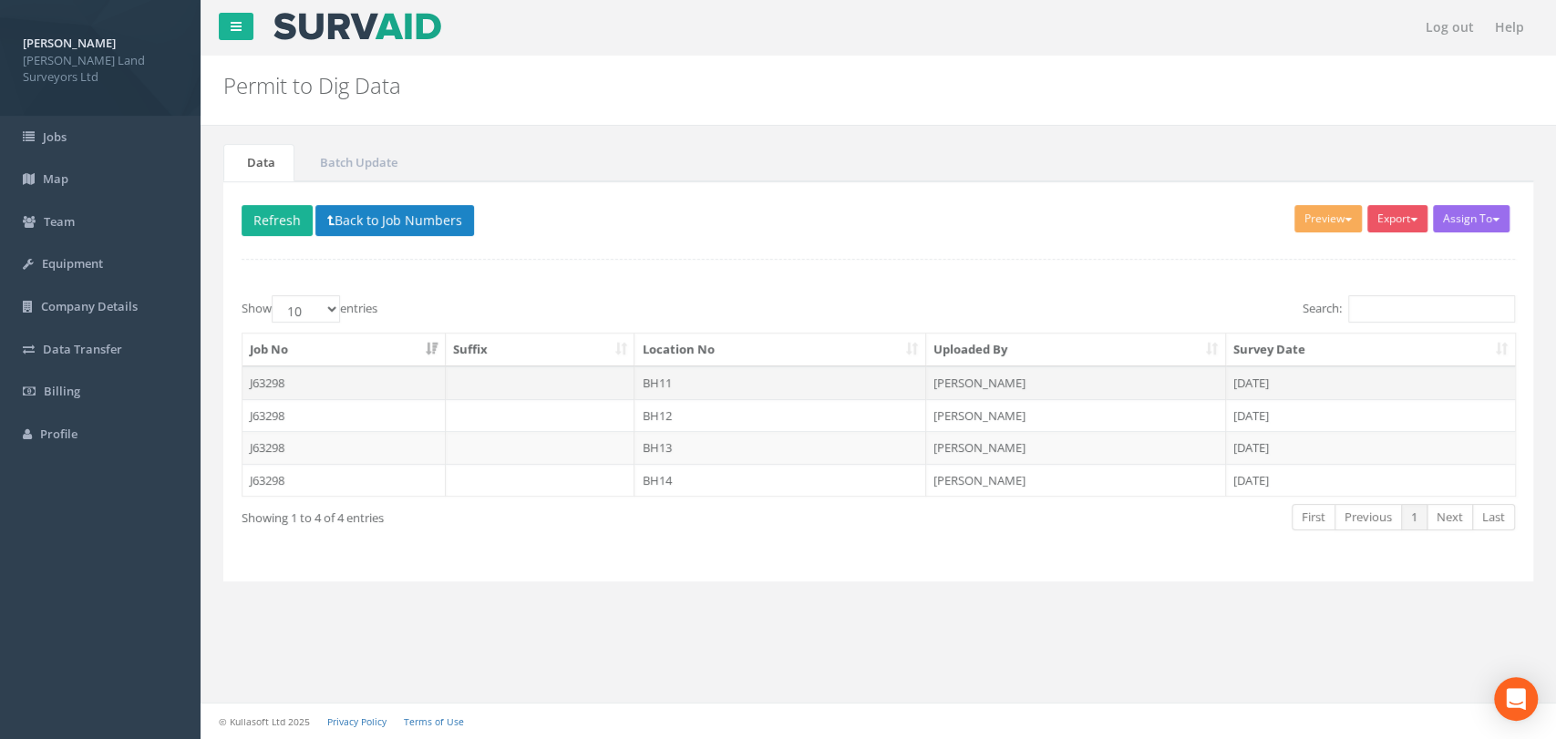
click at [666, 382] on td "BH11" at bounding box center [780, 382] width 292 height 33
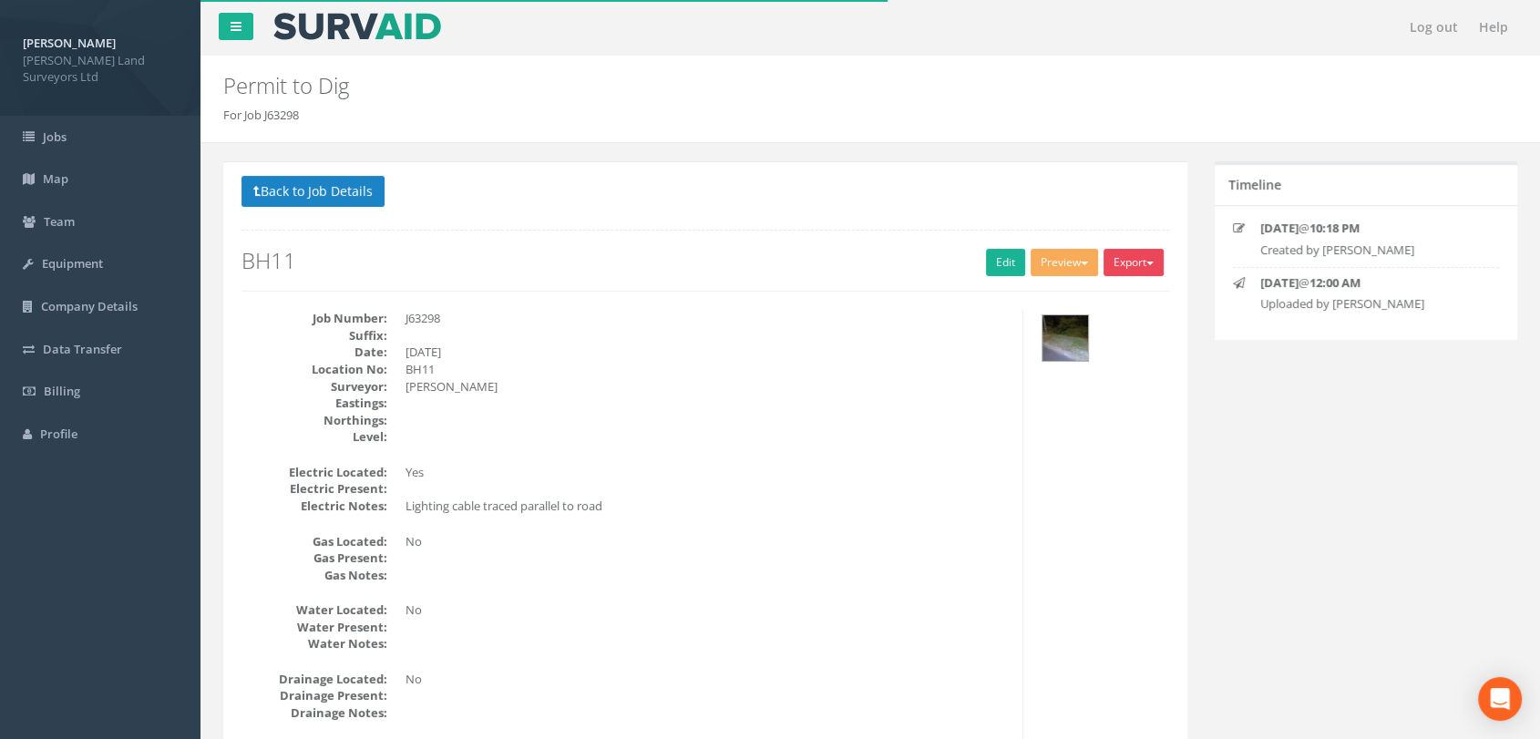
click at [1137, 265] on button "Export" at bounding box center [1134, 262] width 60 height 27
click at [1103, 297] on link "MHLS Permit to Dig" at bounding box center [1096, 300] width 139 height 28
